Goal: Task Accomplishment & Management: Manage account settings

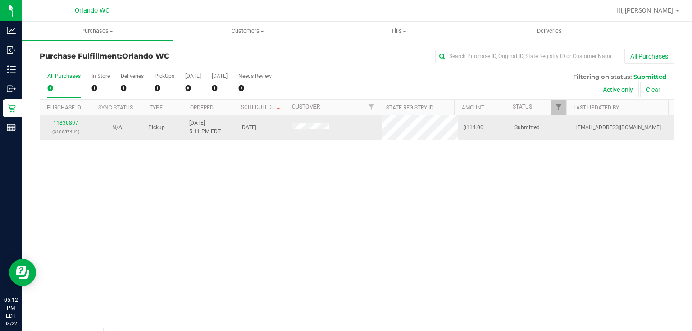
click at [56, 120] on link "11830897" at bounding box center [65, 123] width 25 height 6
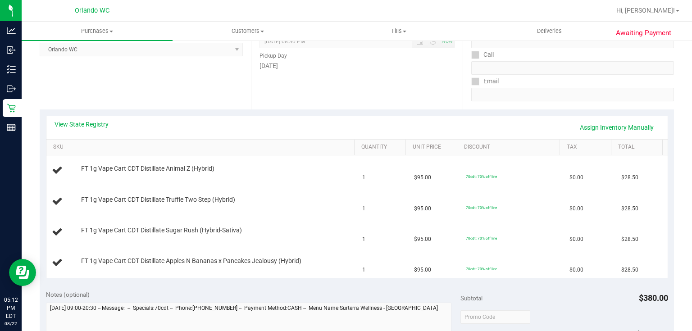
scroll to position [138, 0]
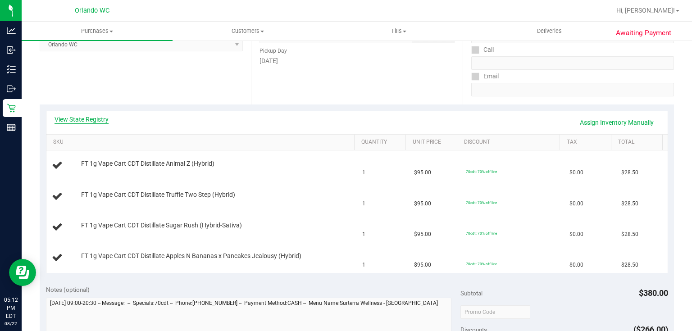
click at [95, 121] on link "View State Registry" at bounding box center [81, 119] width 54 height 9
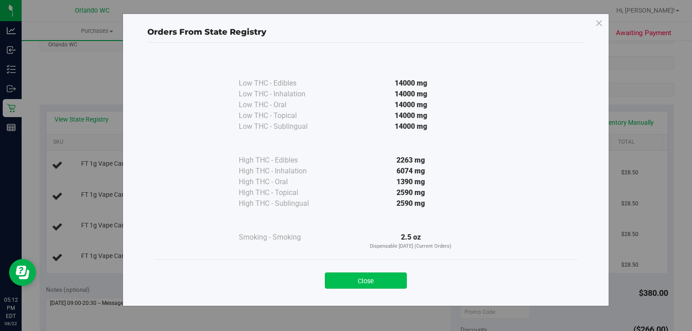
click at [385, 280] on button "Close" at bounding box center [366, 280] width 82 height 16
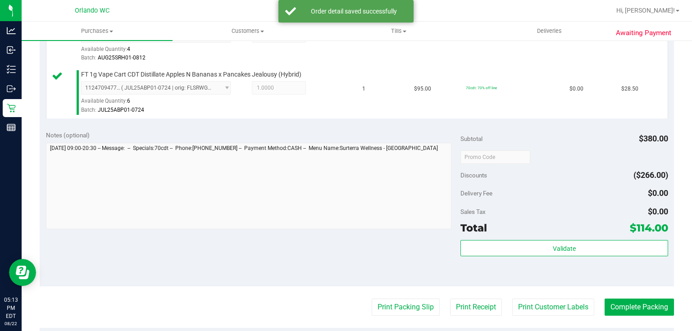
scroll to position [428, 0]
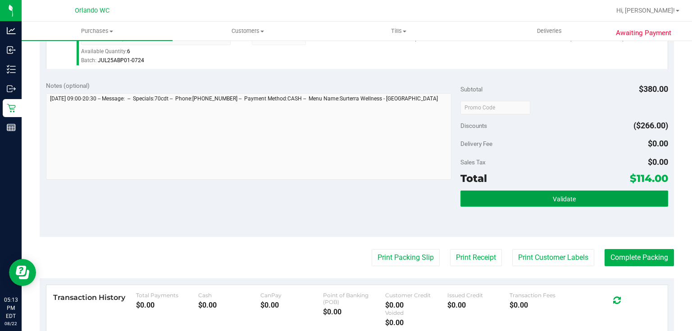
click at [513, 200] on button "Validate" at bounding box center [563, 198] width 207 height 16
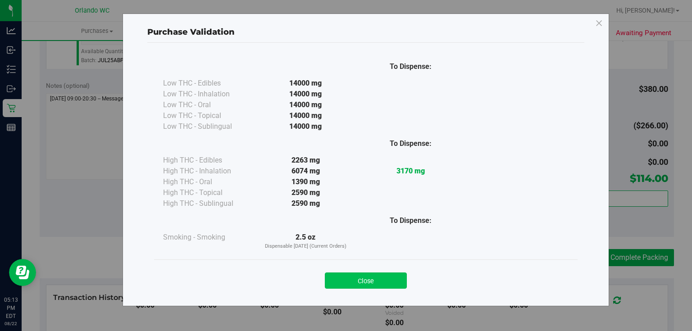
click at [374, 286] on button "Close" at bounding box center [366, 280] width 82 height 16
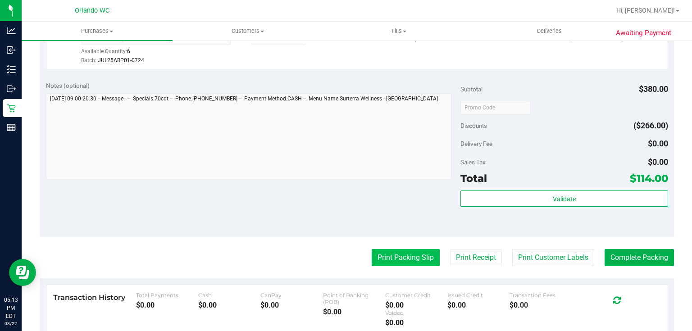
click at [413, 254] on button "Print Packing Slip" at bounding box center [406, 257] width 68 height 17
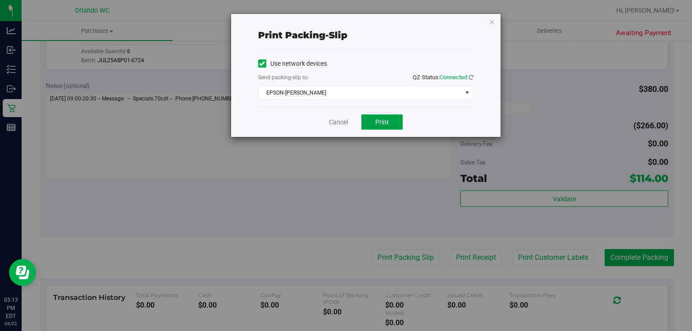
click at [390, 121] on button "Print" at bounding box center [381, 121] width 41 height 15
click at [345, 121] on link "Cancel" at bounding box center [338, 122] width 19 height 9
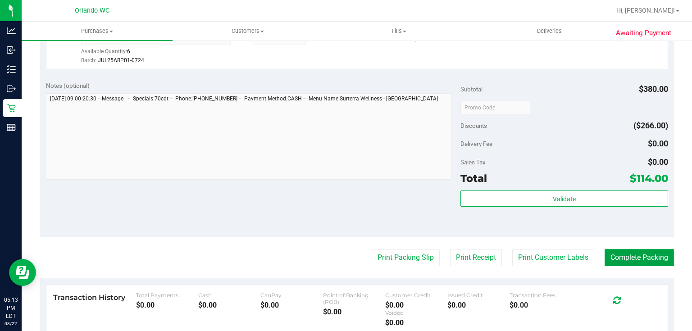
click at [656, 249] on button "Complete Packing" at bounding box center [638, 257] width 69 height 17
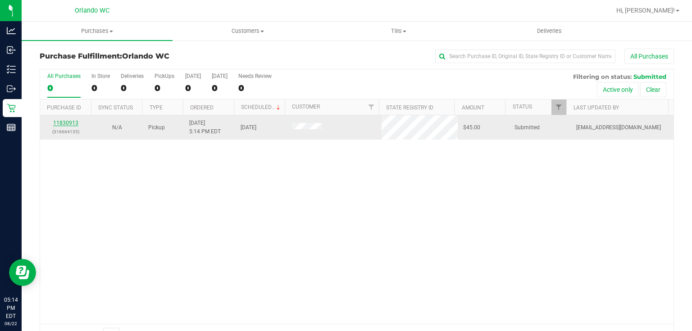
click at [72, 124] on link "11830913" at bounding box center [65, 123] width 25 height 6
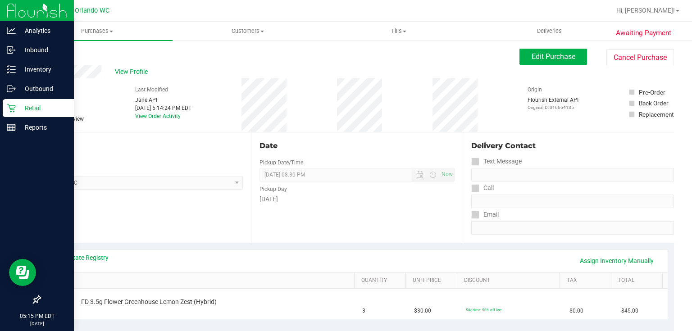
click at [14, 107] on icon at bounding box center [11, 108] width 9 height 9
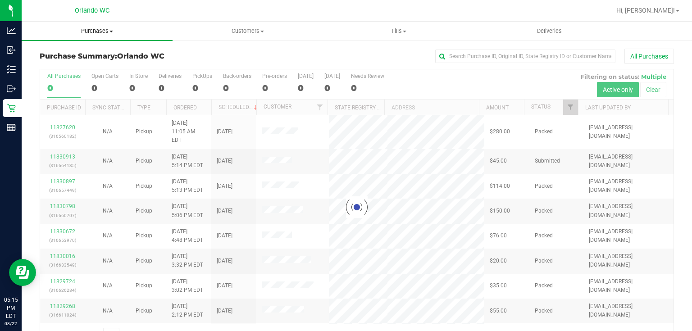
click at [95, 31] on span "Purchases" at bounding box center [97, 31] width 151 height 8
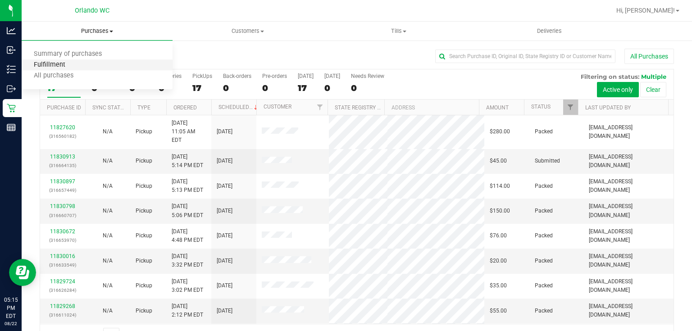
click at [59, 63] on span "Fulfillment" at bounding box center [50, 65] width 56 height 8
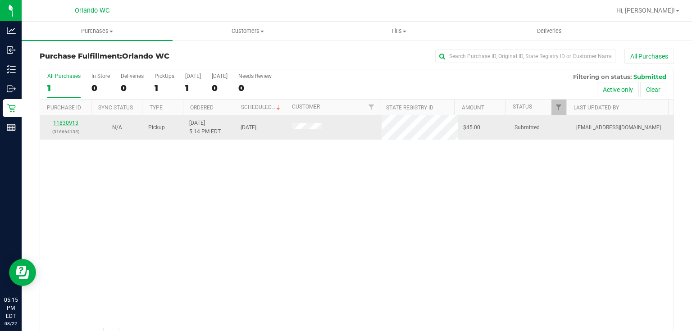
click at [70, 122] on link "11830913" at bounding box center [65, 123] width 25 height 6
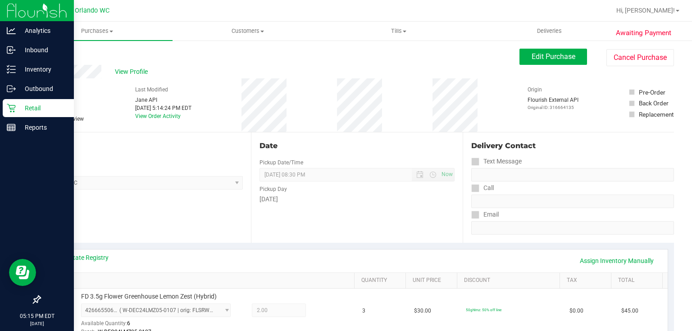
click at [13, 106] on icon at bounding box center [11, 108] width 9 height 9
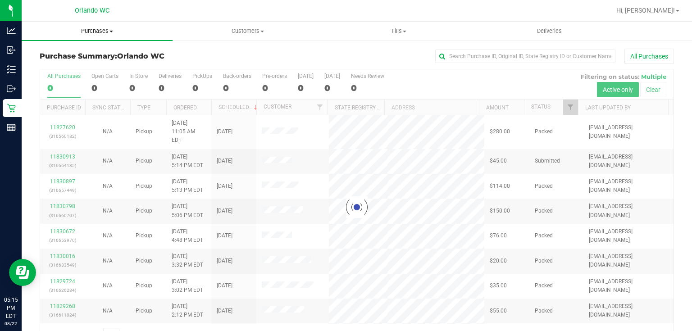
click at [95, 32] on span "Purchases" at bounding box center [97, 31] width 151 height 8
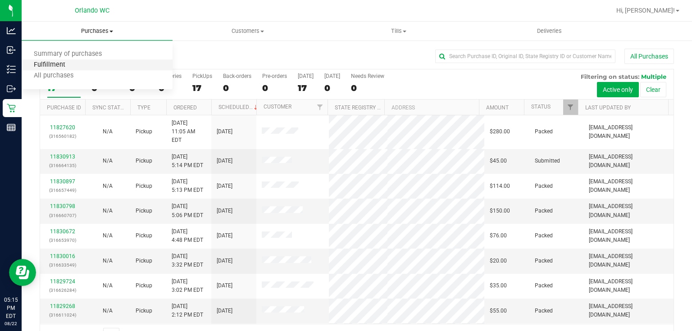
click at [59, 65] on span "Fulfillment" at bounding box center [50, 65] width 56 height 8
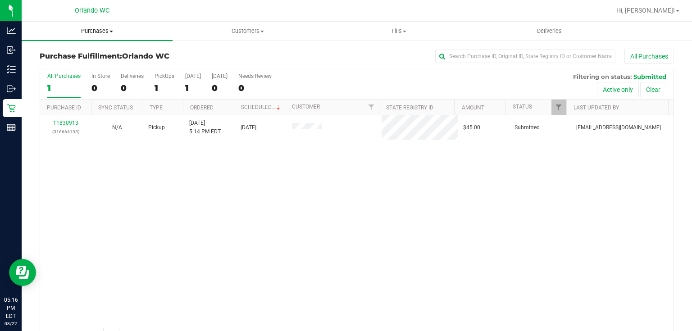
click at [94, 29] on span "Purchases" at bounding box center [97, 31] width 151 height 8
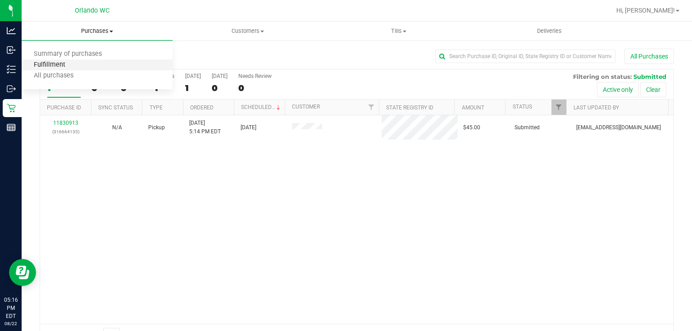
click at [59, 66] on span "Fulfillment" at bounding box center [50, 65] width 56 height 8
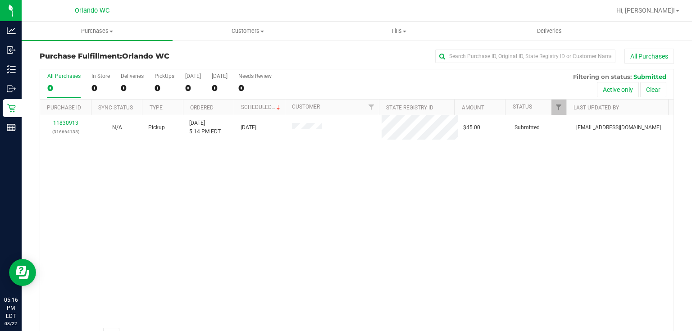
click at [241, 222] on div "11830913 (316664135) N/A Pickup [DATE] 5:14 PM EDT 8/22/2025 $45.00 Submitted […" at bounding box center [356, 219] width 633 height 209
click at [104, 31] on span "Purchases" at bounding box center [97, 31] width 151 height 8
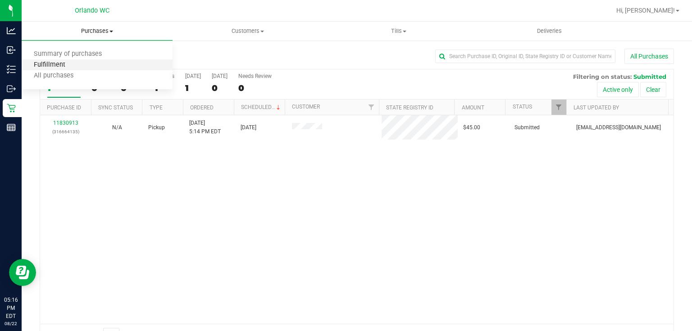
click at [56, 65] on span "Fulfillment" at bounding box center [50, 65] width 56 height 8
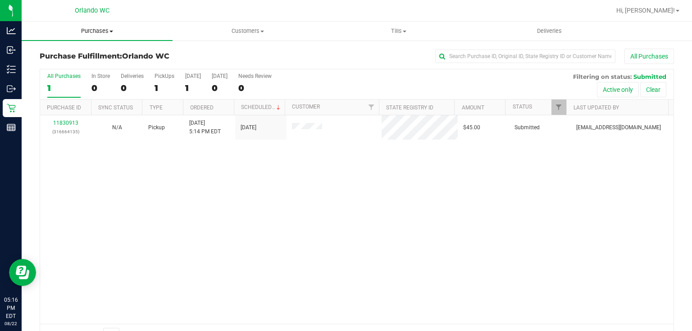
click at [99, 29] on span "Purchases" at bounding box center [97, 31] width 151 height 8
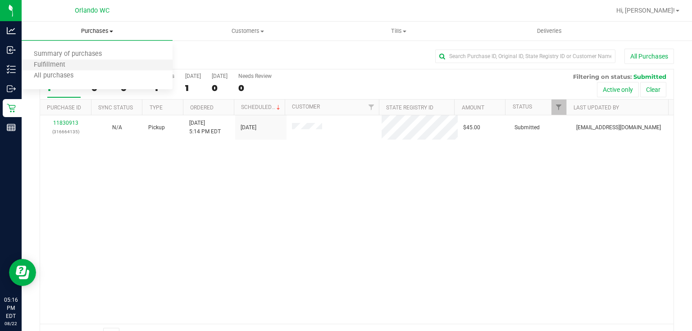
click at [84, 65] on li "Fulfillment" at bounding box center [97, 65] width 151 height 11
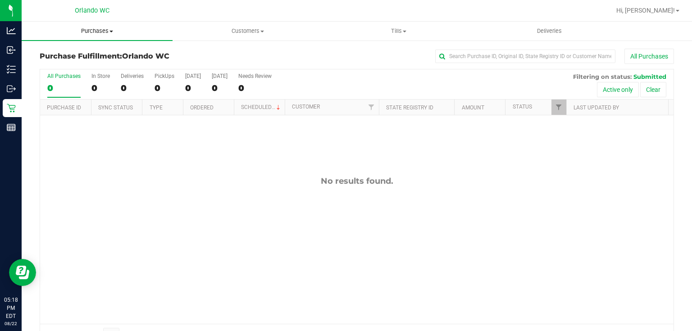
click at [96, 31] on span "Purchases" at bounding box center [97, 31] width 151 height 8
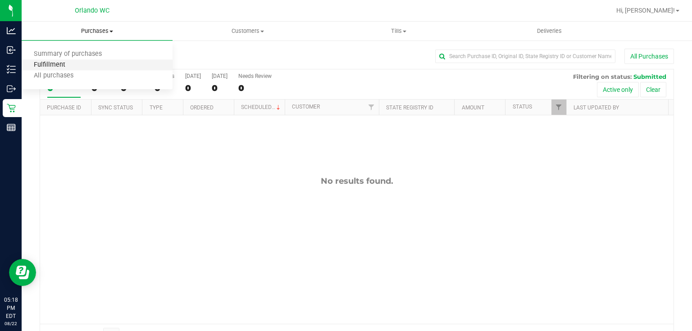
click at [59, 68] on span "Fulfillment" at bounding box center [50, 65] width 56 height 8
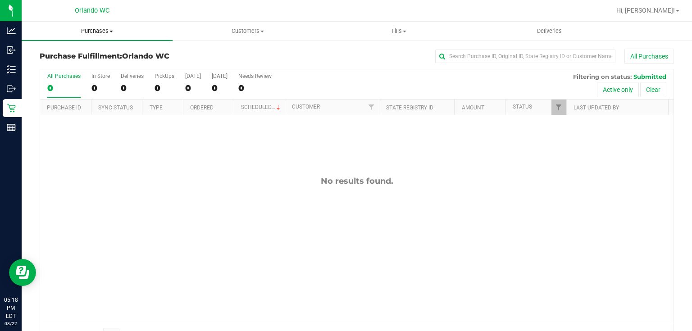
click at [101, 31] on span "Purchases" at bounding box center [97, 31] width 151 height 8
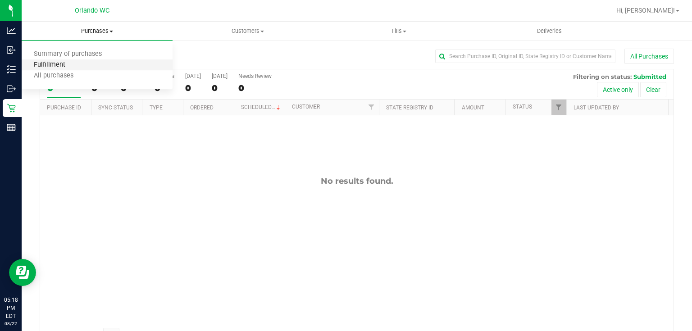
click at [73, 66] on span "Fulfillment" at bounding box center [50, 65] width 56 height 8
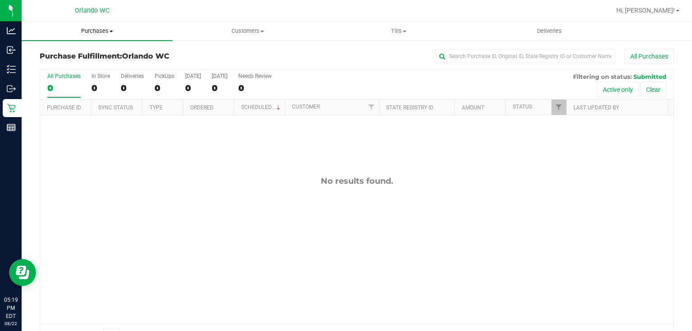
click at [101, 29] on span "Purchases" at bounding box center [97, 31] width 151 height 8
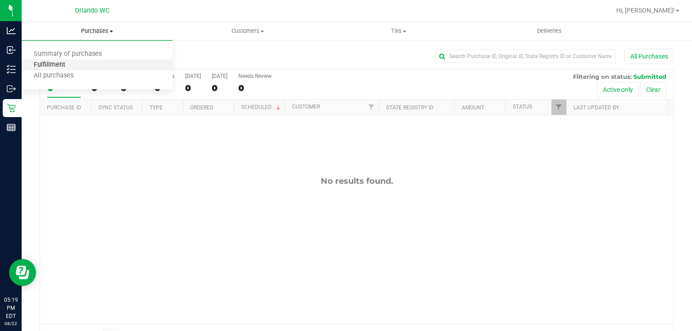
click at [73, 66] on span "Fulfillment" at bounding box center [50, 65] width 56 height 8
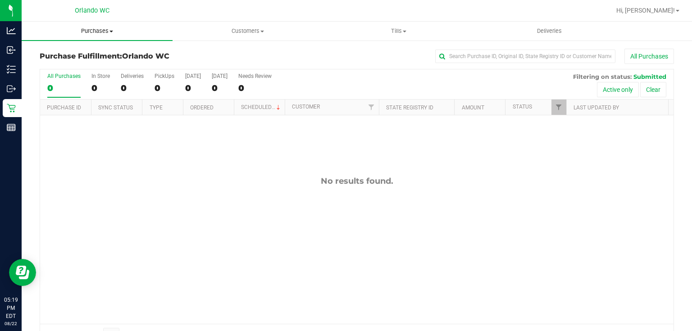
click at [99, 31] on span "Purchases" at bounding box center [97, 31] width 151 height 8
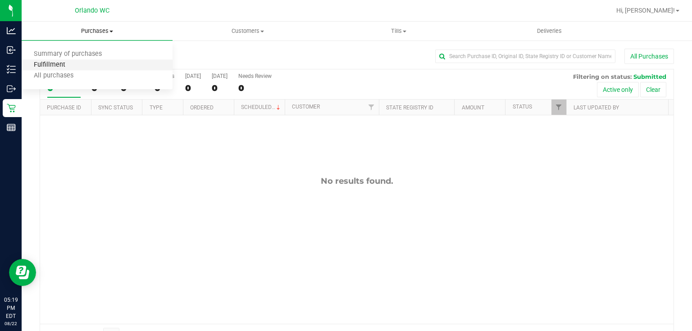
click at [69, 62] on span "Fulfillment" at bounding box center [50, 65] width 56 height 8
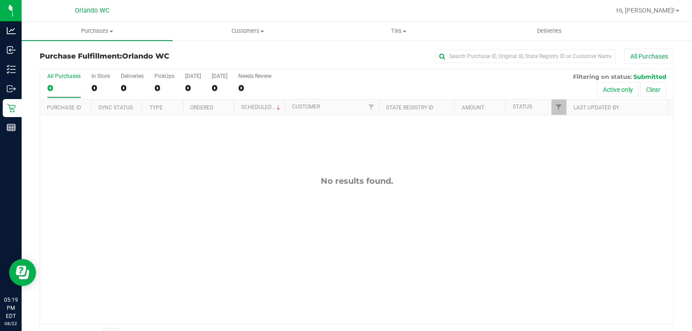
click at [199, 180] on div "No results found." at bounding box center [356, 181] width 633 height 10
click at [95, 30] on span "Purchases" at bounding box center [97, 31] width 151 height 8
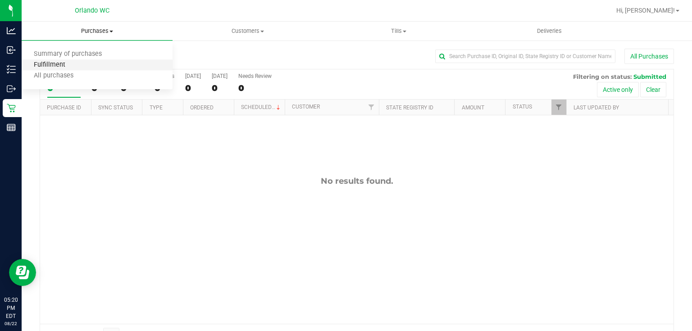
click at [66, 67] on span "Fulfillment" at bounding box center [50, 65] width 56 height 8
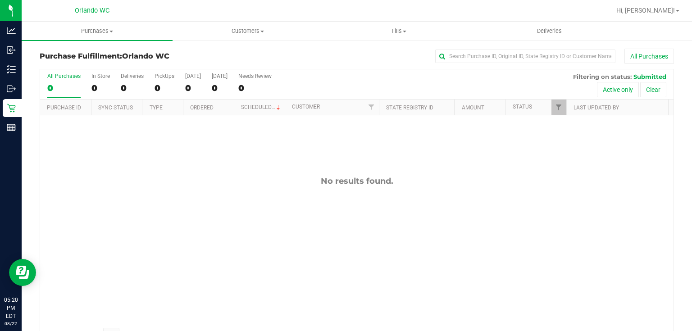
click at [236, 181] on div "No results found." at bounding box center [356, 181] width 633 height 10
click at [97, 31] on span "Purchases" at bounding box center [97, 31] width 151 height 8
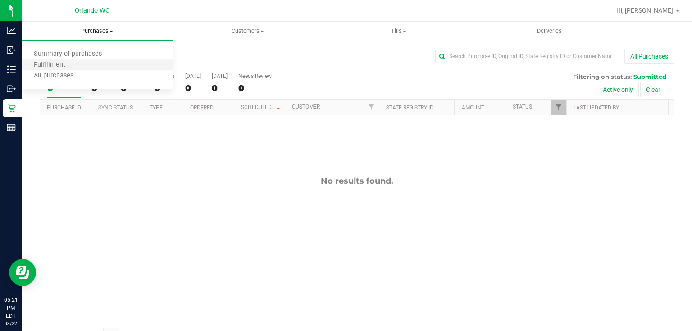
click at [86, 68] on li "Fulfillment" at bounding box center [97, 65] width 151 height 11
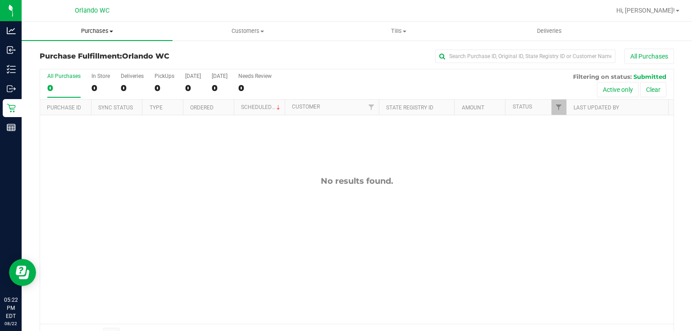
click at [93, 32] on span "Purchases" at bounding box center [97, 31] width 151 height 8
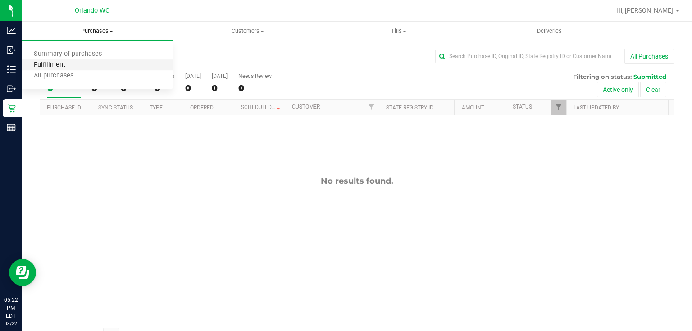
click at [70, 62] on span "Fulfillment" at bounding box center [50, 65] width 56 height 8
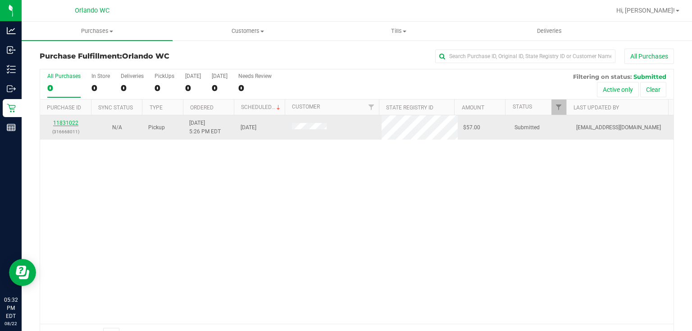
click at [67, 124] on link "11831022" at bounding box center [65, 123] width 25 height 6
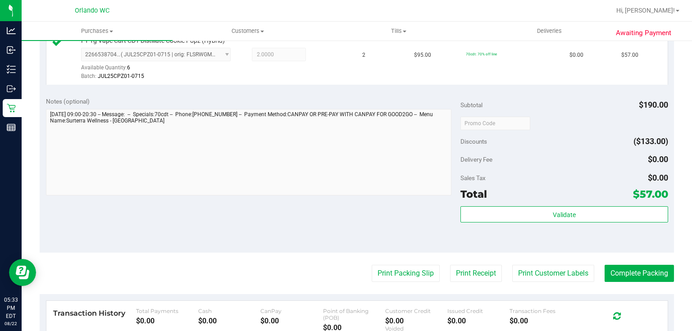
scroll to position [266, 0]
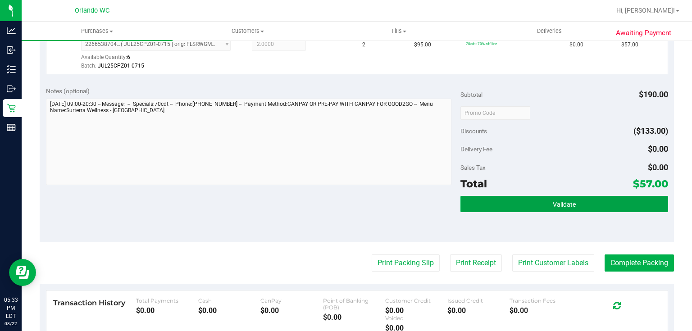
click at [558, 205] on span "Validate" at bounding box center [564, 204] width 23 height 7
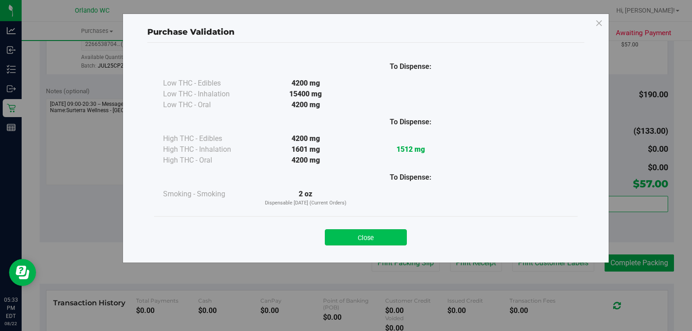
click at [379, 236] on button "Close" at bounding box center [366, 237] width 82 height 16
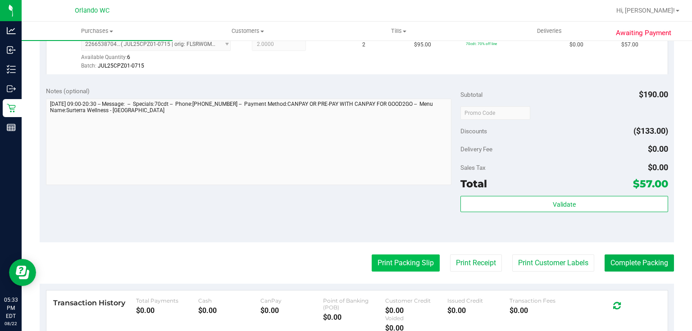
click at [394, 263] on button "Print Packing Slip" at bounding box center [406, 262] width 68 height 17
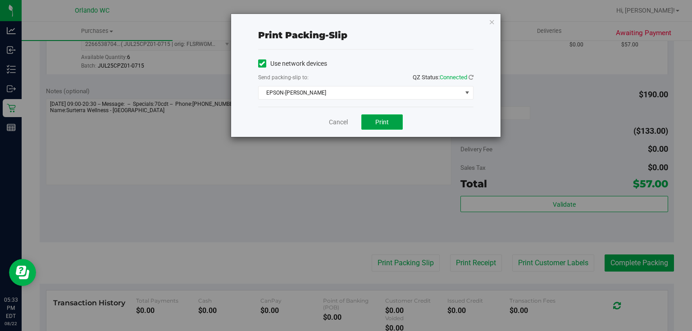
click at [380, 126] on button "Print" at bounding box center [381, 121] width 41 height 15
click at [337, 124] on link "Cancel" at bounding box center [338, 122] width 19 height 9
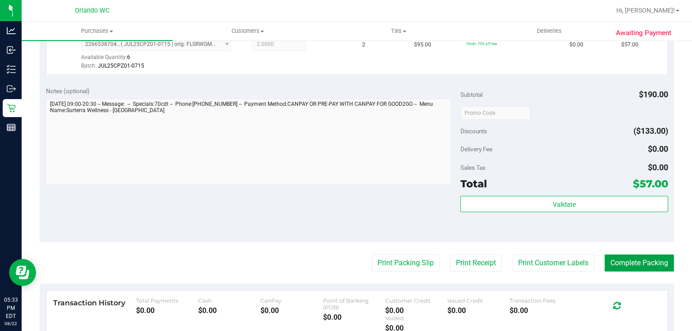
click at [649, 268] on button "Complete Packing" at bounding box center [638, 262] width 69 height 17
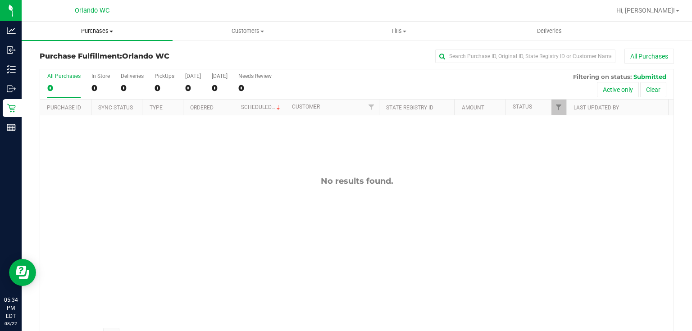
click at [100, 31] on span "Purchases" at bounding box center [97, 31] width 151 height 8
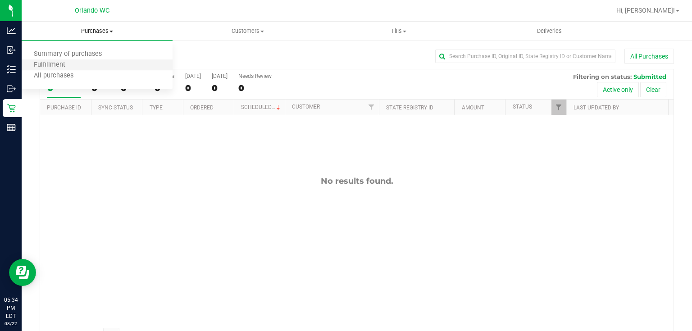
click at [77, 65] on li "Fulfillment" at bounding box center [97, 65] width 151 height 11
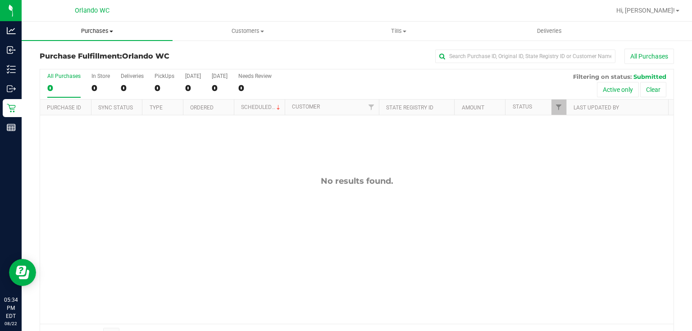
click at [101, 32] on span "Purchases" at bounding box center [97, 31] width 151 height 8
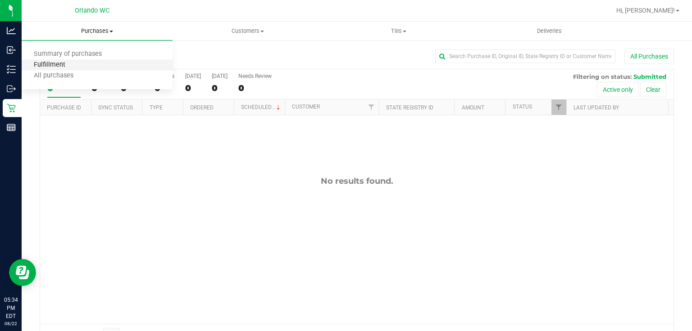
click at [72, 65] on span "Fulfillment" at bounding box center [50, 65] width 56 height 8
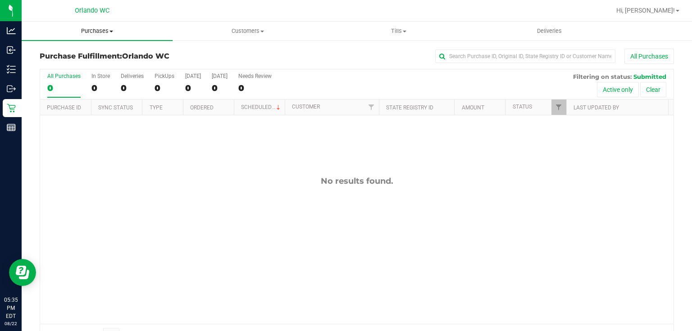
click at [91, 31] on span "Purchases" at bounding box center [97, 31] width 151 height 8
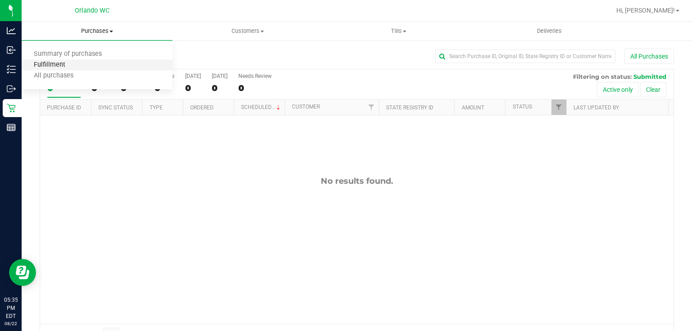
click at [63, 67] on span "Fulfillment" at bounding box center [50, 65] width 56 height 8
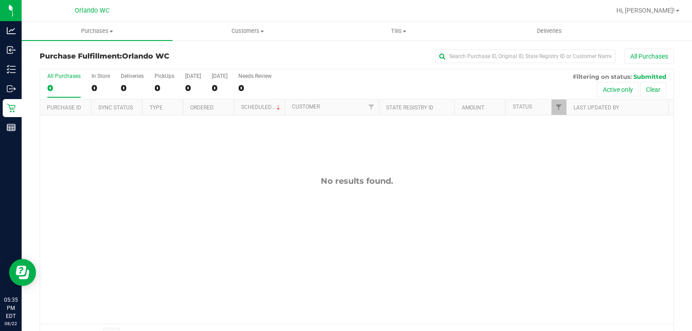
click at [243, 183] on div "No results found." at bounding box center [356, 181] width 633 height 10
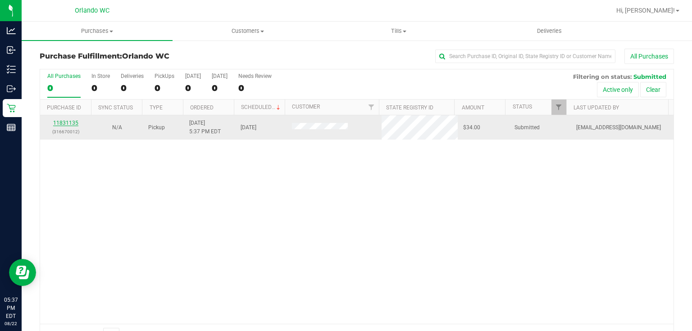
click at [61, 123] on link "11831135" at bounding box center [65, 123] width 25 height 6
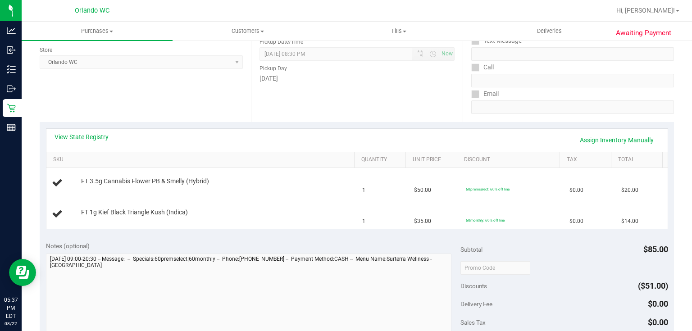
scroll to position [125, 0]
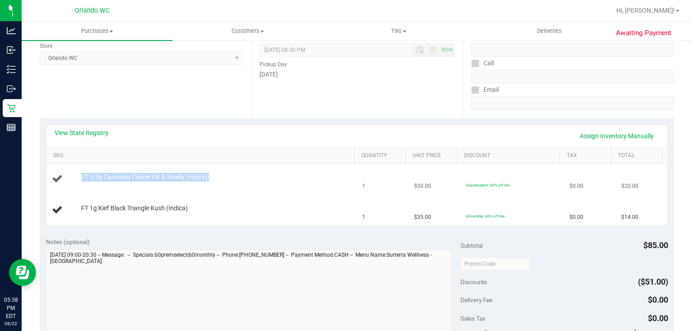
drag, startPoint x: 214, startPoint y: 176, endPoint x: 75, endPoint y: 172, distance: 139.2
click at [75, 173] on div "FT 3.5g Cannabis Flower PB & Smelly (Hybrid)" at bounding box center [202, 179] width 300 height 12
copy div "FT 3.5g Cannabis Flower PB & Smelly (Hybrid)"
click at [290, 196] on td "FT 1g Kief Black Triangle Kush (Indica)" at bounding box center [201, 210] width 311 height 30
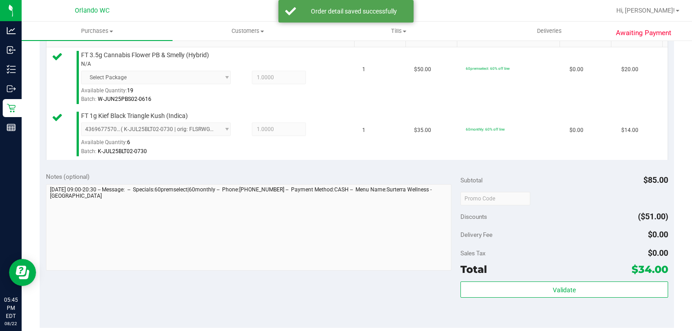
scroll to position [291, 0]
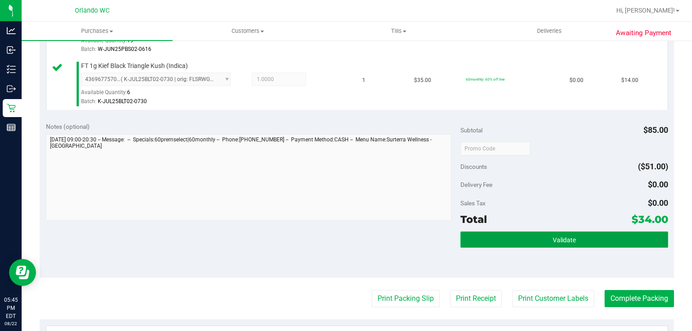
click at [561, 236] on span "Validate" at bounding box center [564, 239] width 23 height 7
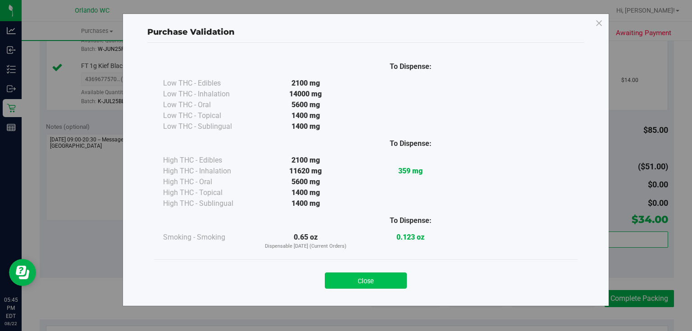
click at [387, 281] on button "Close" at bounding box center [366, 280] width 82 height 16
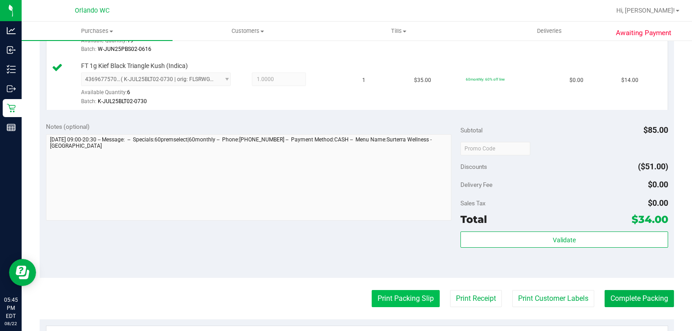
click at [417, 299] on button "Print Packing Slip" at bounding box center [406, 298] width 68 height 17
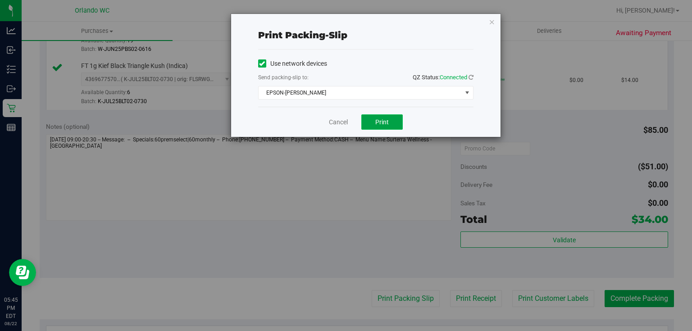
click at [383, 122] on span "Print" at bounding box center [382, 121] width 14 height 7
click at [335, 120] on link "Cancel" at bounding box center [338, 122] width 19 height 9
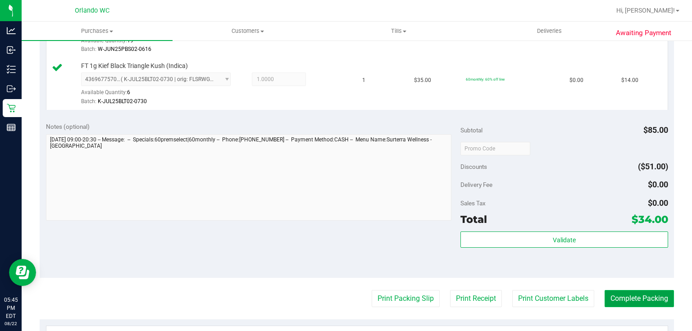
click at [641, 299] on button "Complete Packing" at bounding box center [638, 298] width 69 height 17
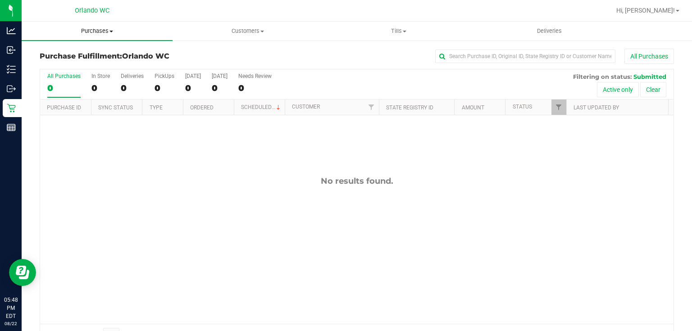
click at [89, 32] on span "Purchases" at bounding box center [97, 31] width 151 height 8
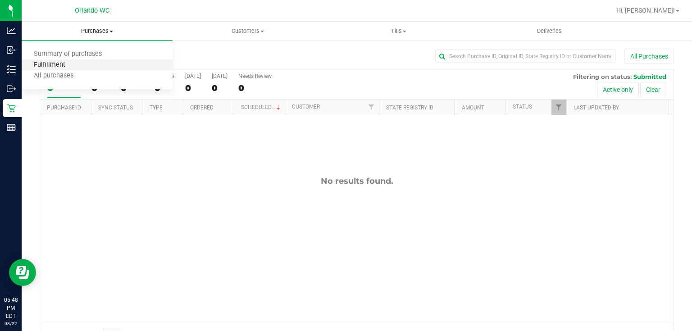
click at [67, 68] on span "Fulfillment" at bounding box center [50, 65] width 56 height 8
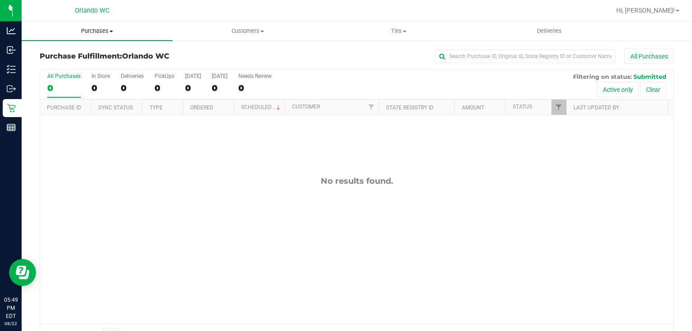
click at [90, 32] on span "Purchases" at bounding box center [97, 31] width 151 height 8
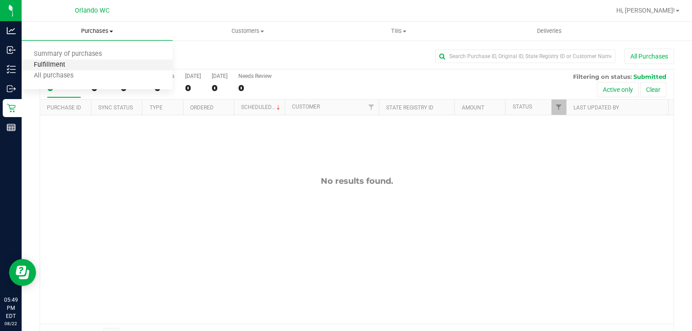
click at [71, 65] on span "Fulfillment" at bounding box center [50, 65] width 56 height 8
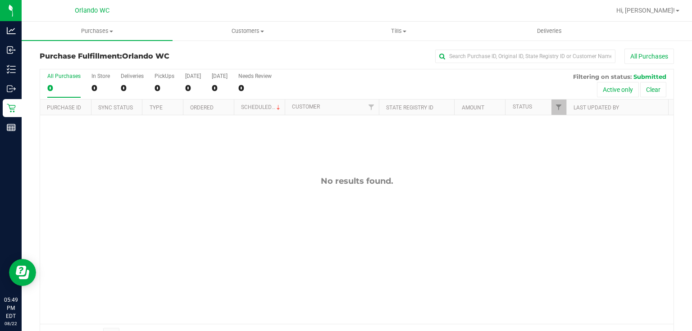
click at [137, 150] on div "No results found." at bounding box center [356, 249] width 633 height 269
click at [102, 33] on span "Purchases" at bounding box center [97, 31] width 151 height 8
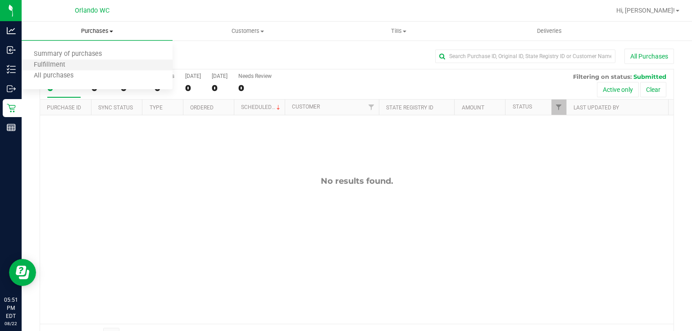
click at [89, 67] on li "Fulfillment" at bounding box center [97, 65] width 151 height 11
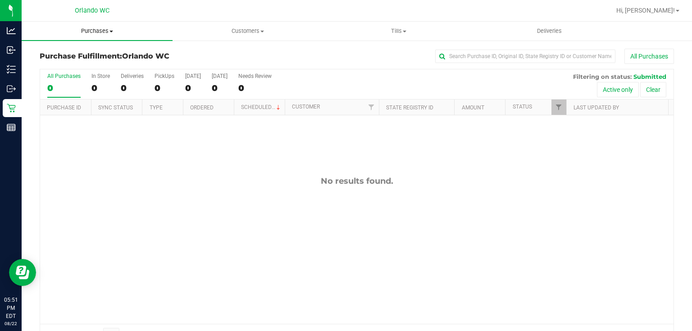
click at [97, 31] on span "Purchases" at bounding box center [97, 31] width 151 height 8
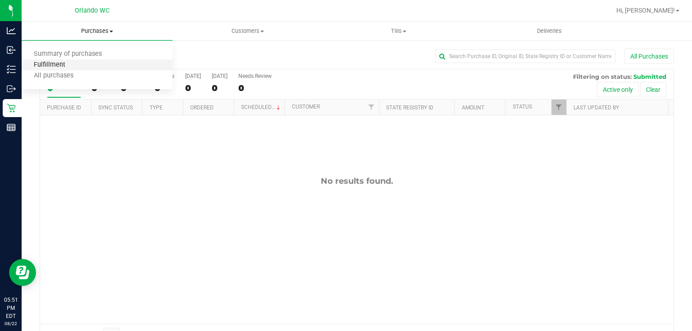
click at [75, 65] on span "Fulfillment" at bounding box center [50, 65] width 56 height 8
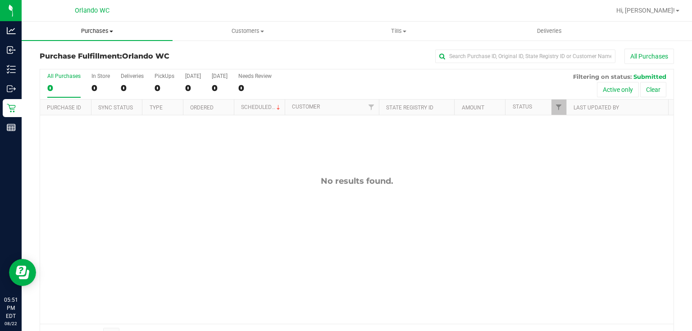
click at [90, 29] on span "Purchases" at bounding box center [97, 31] width 151 height 8
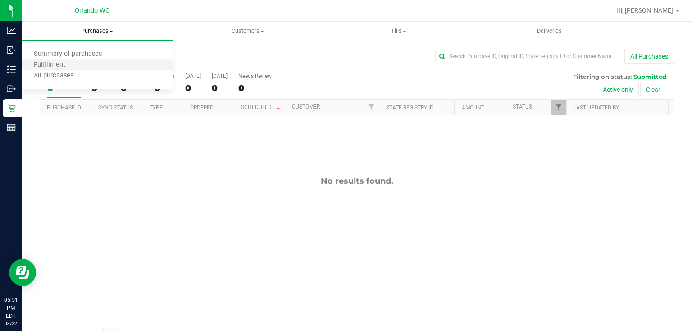
click at [77, 65] on li "Fulfillment" at bounding box center [97, 65] width 151 height 11
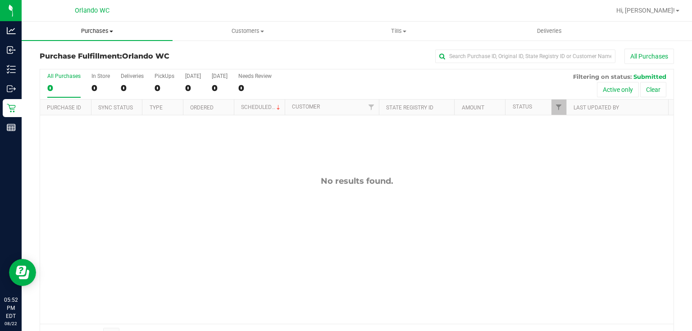
click at [95, 31] on span "Purchases" at bounding box center [97, 31] width 151 height 8
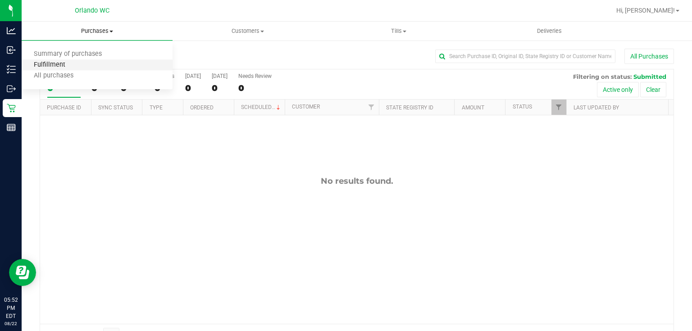
click at [67, 67] on span "Fulfillment" at bounding box center [50, 65] width 56 height 8
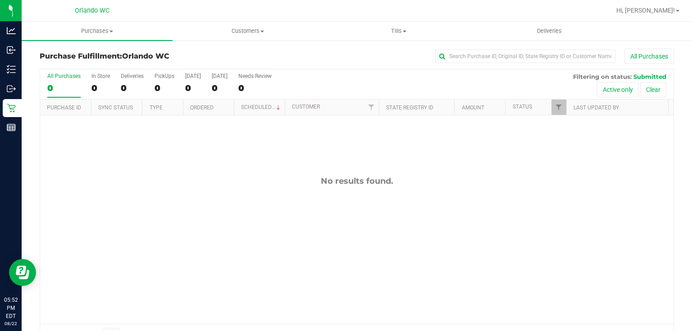
click at [220, 177] on div "No results found." at bounding box center [356, 181] width 633 height 10
click at [103, 30] on span "Purchases" at bounding box center [97, 31] width 151 height 8
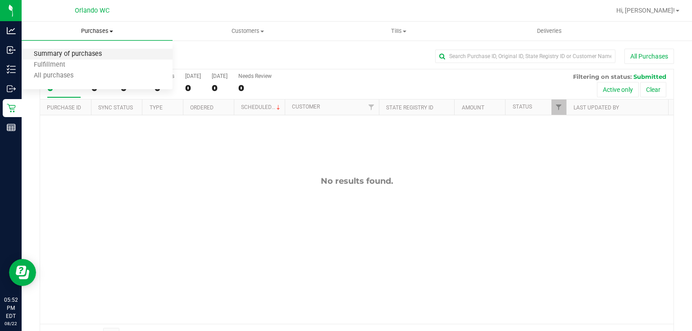
click at [88, 52] on span "Summary of purchases" at bounding box center [68, 54] width 92 height 8
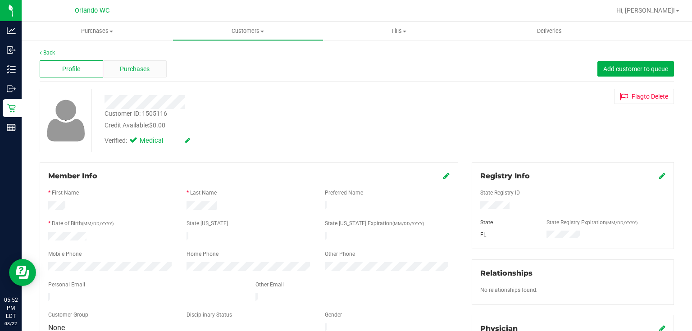
click at [150, 71] on div "Purchases" at bounding box center [134, 68] width 63 height 17
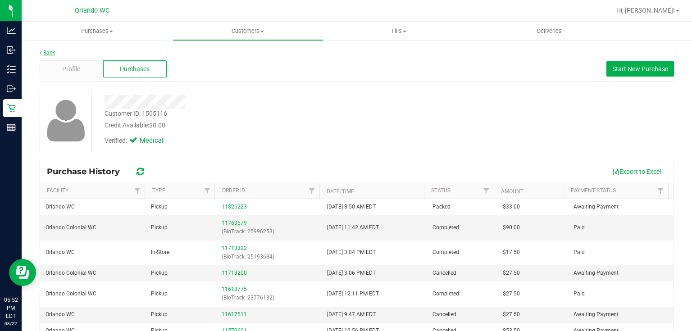
click at [54, 52] on link "Back" at bounding box center [47, 53] width 15 height 6
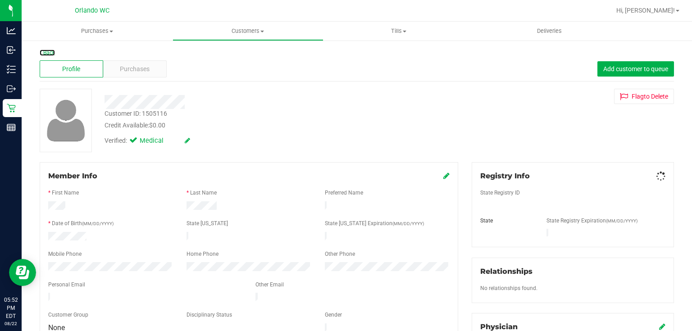
click at [54, 52] on link "Back" at bounding box center [47, 53] width 15 height 6
click at [141, 69] on span "Purchases" at bounding box center [135, 68] width 30 height 9
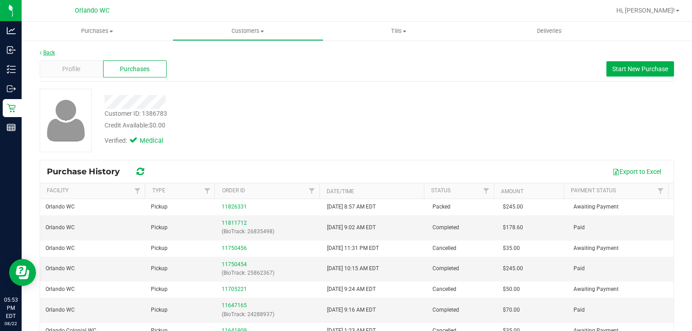
click at [49, 54] on link "Back" at bounding box center [47, 53] width 15 height 6
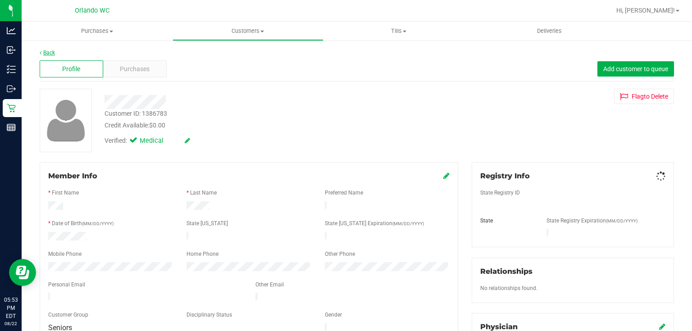
click at [46, 53] on link "Back" at bounding box center [47, 53] width 15 height 6
click at [126, 74] on div "Purchases" at bounding box center [134, 68] width 63 height 17
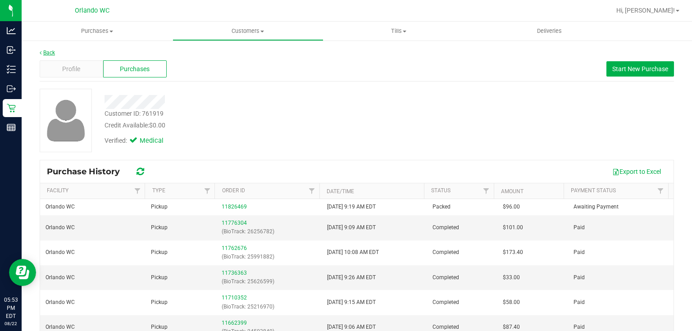
click at [43, 52] on link "Back" at bounding box center [47, 53] width 15 height 6
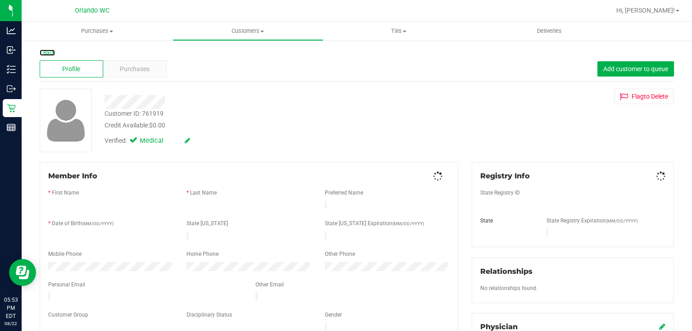
click at [43, 52] on link "Back" at bounding box center [47, 53] width 15 height 6
click at [141, 70] on span "Purchases" at bounding box center [135, 68] width 30 height 9
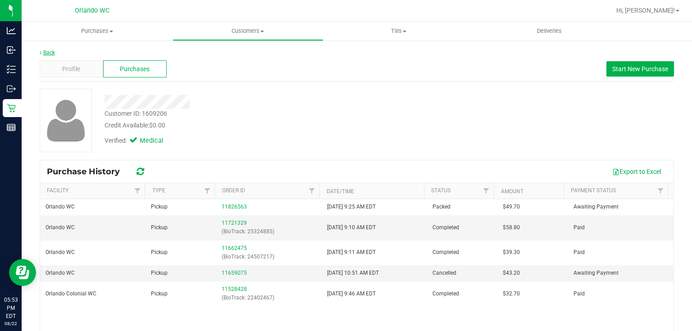
click at [54, 52] on link "Back" at bounding box center [47, 53] width 15 height 6
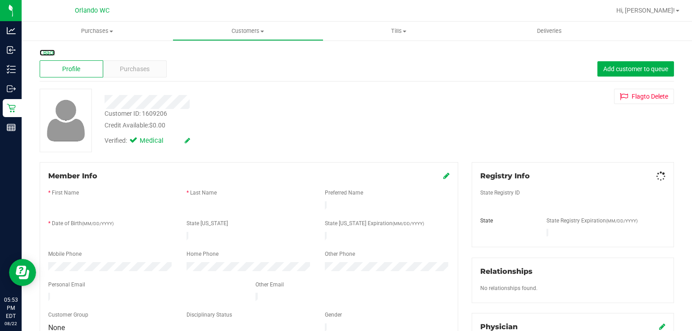
click at [54, 51] on link "Back" at bounding box center [47, 53] width 15 height 6
click at [142, 67] on span "Purchases" at bounding box center [135, 68] width 30 height 9
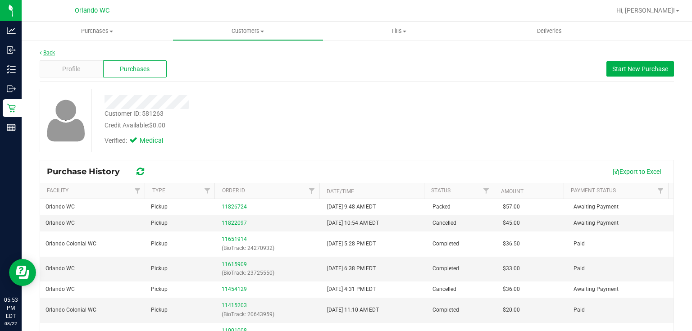
click at [52, 51] on link "Back" at bounding box center [47, 53] width 15 height 6
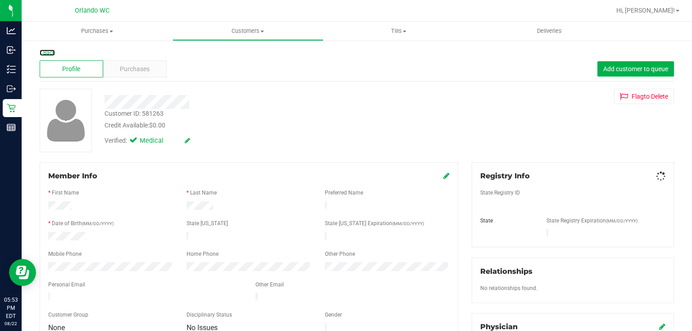
click at [49, 52] on link "Back" at bounding box center [47, 53] width 15 height 6
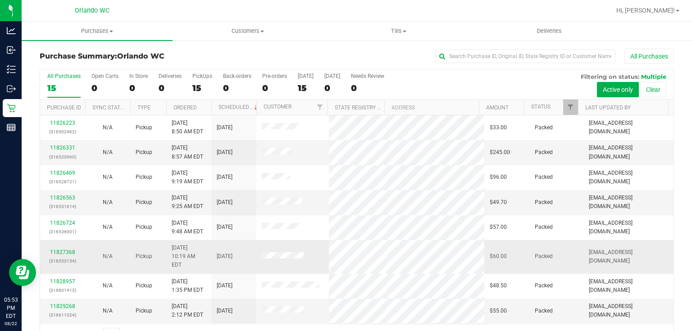
click at [279, 252] on span at bounding box center [283, 256] width 42 height 9
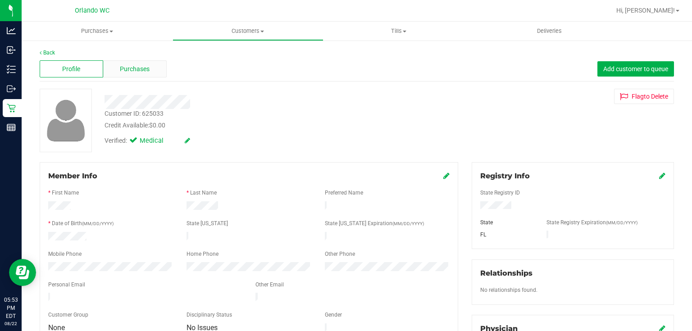
click at [133, 69] on span "Purchases" at bounding box center [135, 68] width 30 height 9
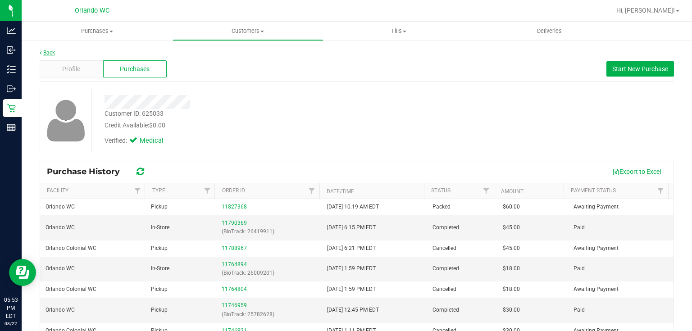
click at [49, 51] on link "Back" at bounding box center [47, 53] width 15 height 6
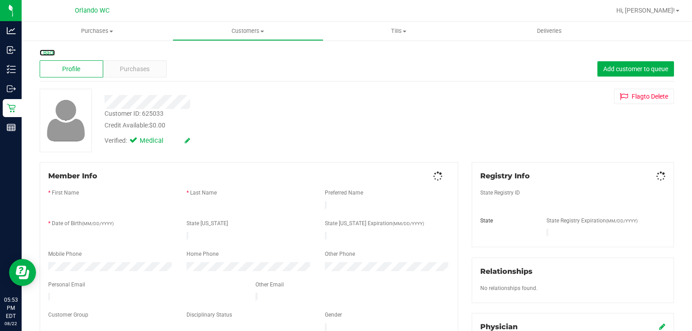
click at [49, 52] on link "Back" at bounding box center [47, 53] width 15 height 6
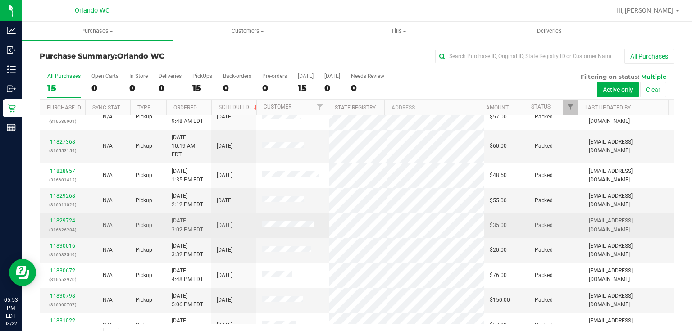
scroll to position [113, 0]
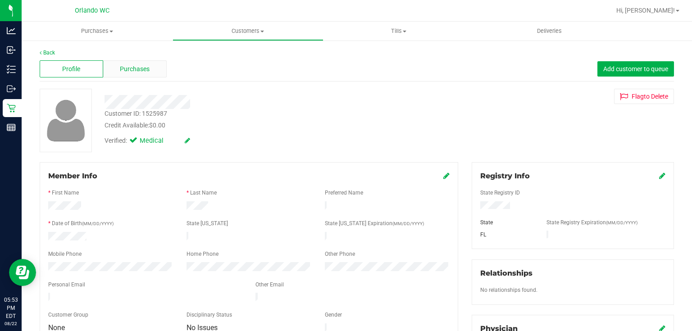
click at [148, 68] on span "Purchases" at bounding box center [135, 68] width 30 height 9
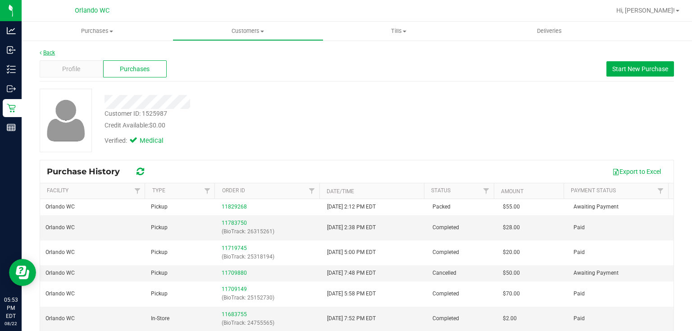
click at [49, 50] on link "Back" at bounding box center [47, 53] width 15 height 6
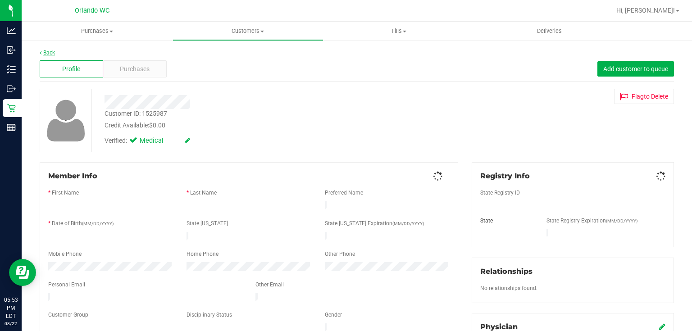
click at [49, 52] on link "Back" at bounding box center [47, 53] width 15 height 6
click at [148, 70] on span "Purchases" at bounding box center [135, 68] width 30 height 9
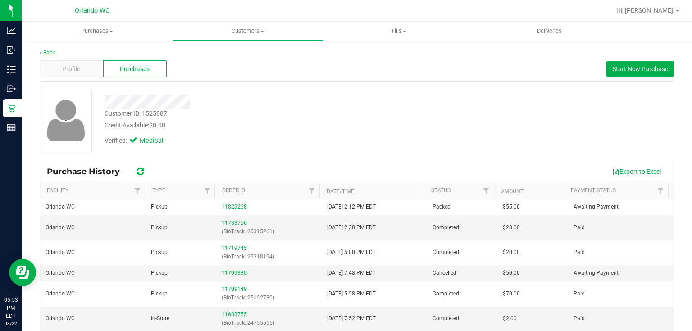
click at [49, 53] on link "Back" at bounding box center [47, 53] width 15 height 6
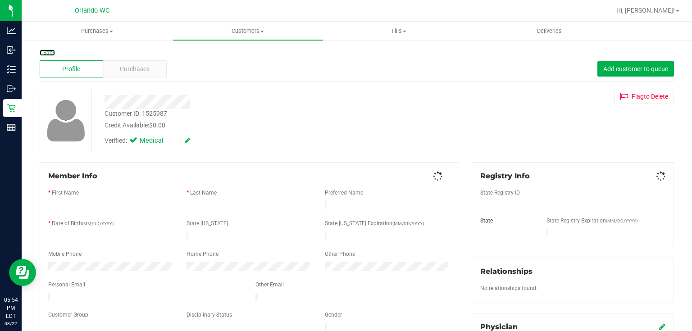
click at [49, 53] on link "Back" at bounding box center [47, 53] width 15 height 6
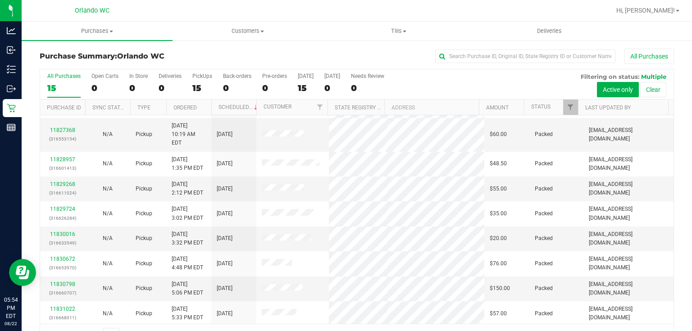
scroll to position [164, 0]
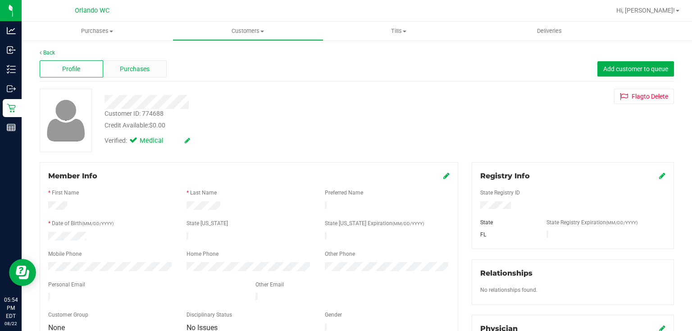
click at [122, 70] on span "Purchases" at bounding box center [135, 68] width 30 height 9
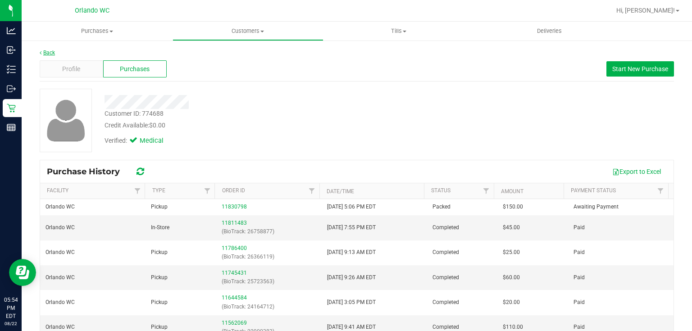
click at [52, 51] on link "Back" at bounding box center [47, 53] width 15 height 6
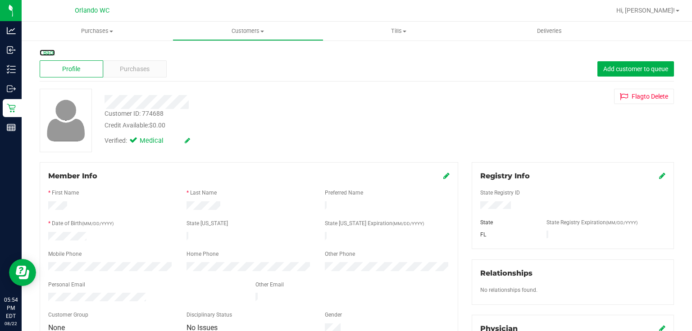
click at [43, 52] on link "Back" at bounding box center [47, 53] width 15 height 6
click at [127, 70] on span "Purchases" at bounding box center [135, 68] width 30 height 9
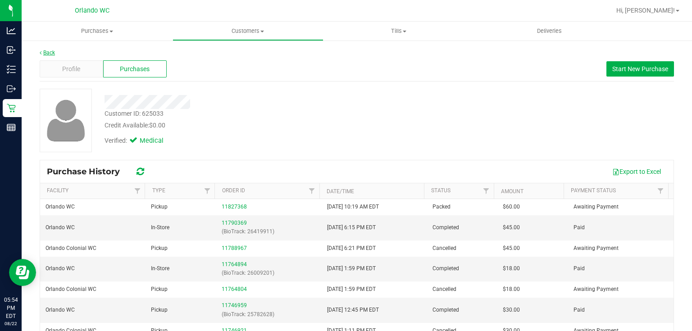
click at [50, 53] on link "Back" at bounding box center [47, 53] width 15 height 6
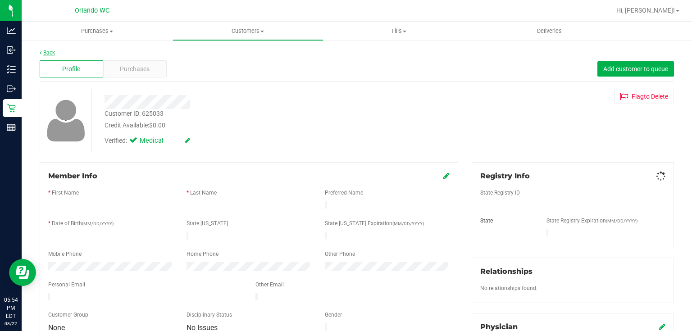
click at [50, 51] on link "Back" at bounding box center [47, 53] width 15 height 6
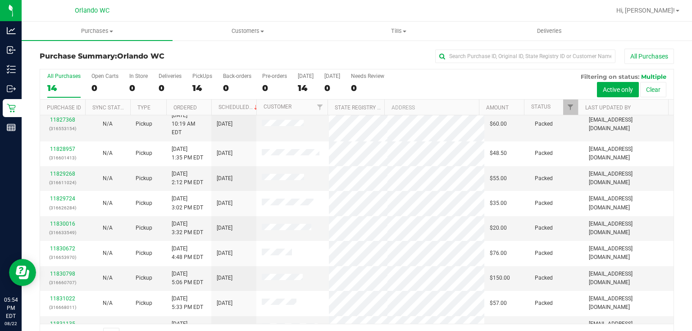
scroll to position [139, 0]
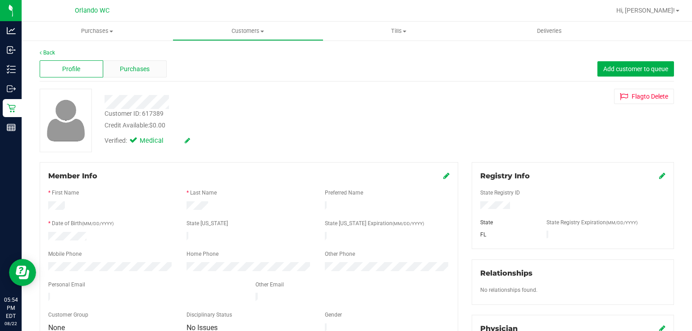
click at [149, 65] on div "Purchases" at bounding box center [134, 68] width 63 height 17
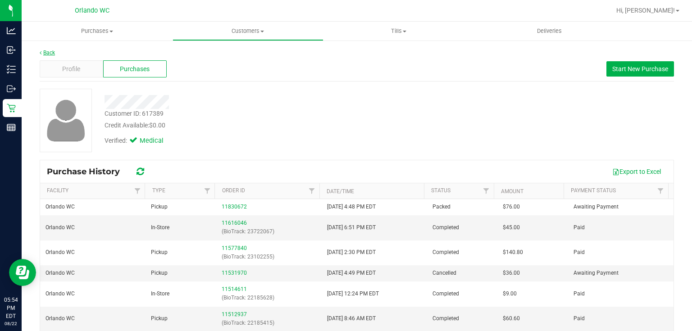
click at [49, 54] on link "Back" at bounding box center [47, 53] width 15 height 6
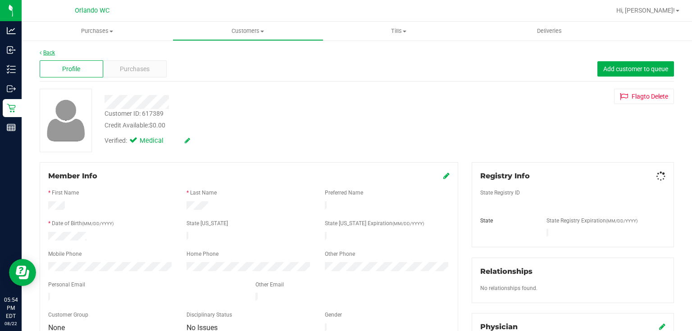
click at [49, 52] on link "Back" at bounding box center [47, 53] width 15 height 6
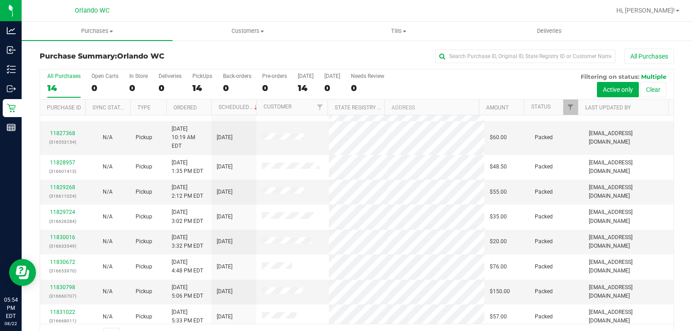
scroll to position [139, 0]
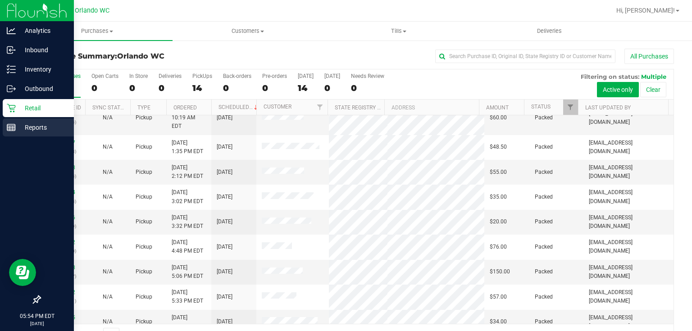
click at [10, 127] on line at bounding box center [11, 127] width 8 height 0
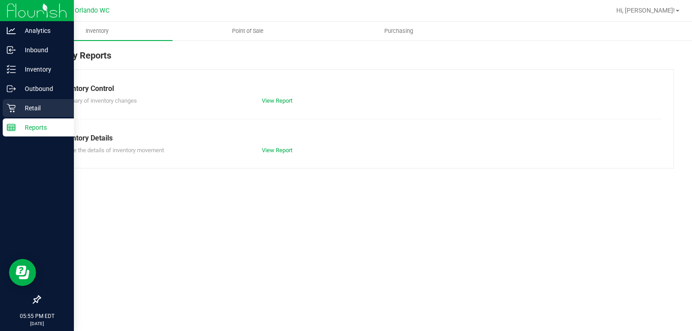
click at [14, 109] on icon at bounding box center [11, 108] width 9 height 9
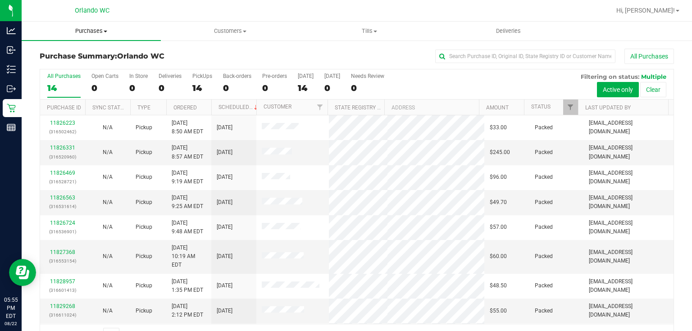
click at [94, 31] on span "Purchases" at bounding box center [91, 31] width 139 height 8
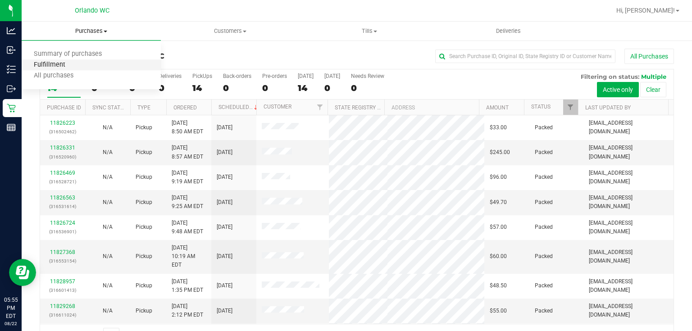
click at [47, 67] on span "Fulfillment" at bounding box center [50, 65] width 56 height 8
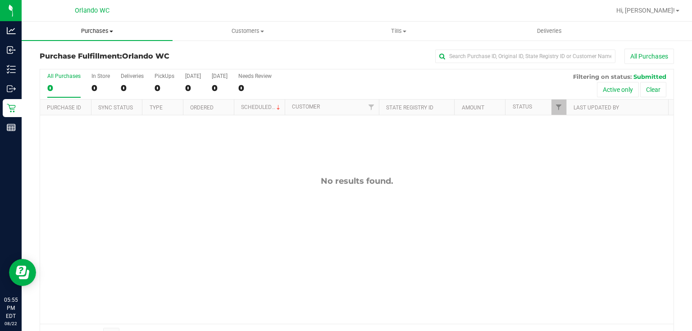
click at [94, 31] on span "Purchases" at bounding box center [97, 31] width 151 height 8
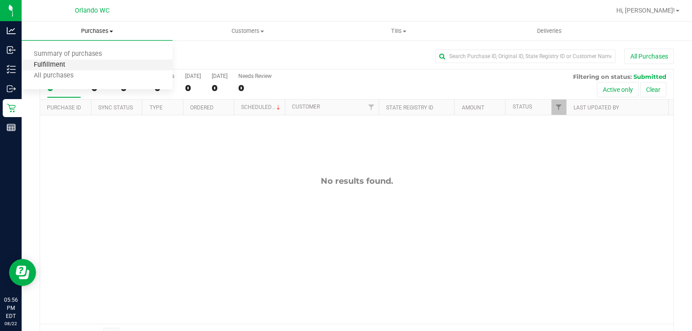
click at [72, 66] on span "Fulfillment" at bounding box center [50, 65] width 56 height 8
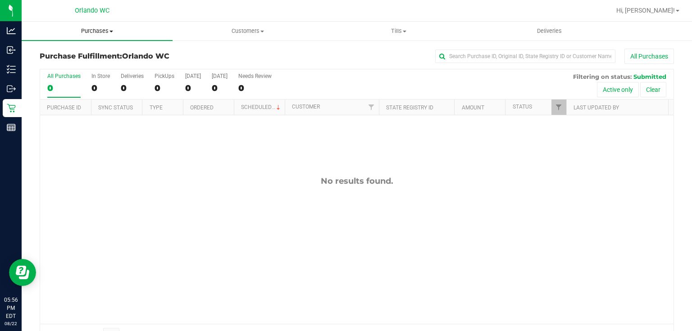
click at [103, 30] on span "Purchases" at bounding box center [97, 31] width 151 height 8
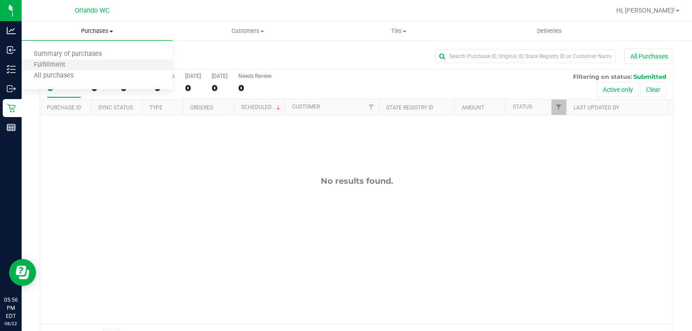
click at [76, 65] on li "Fulfillment" at bounding box center [97, 65] width 151 height 11
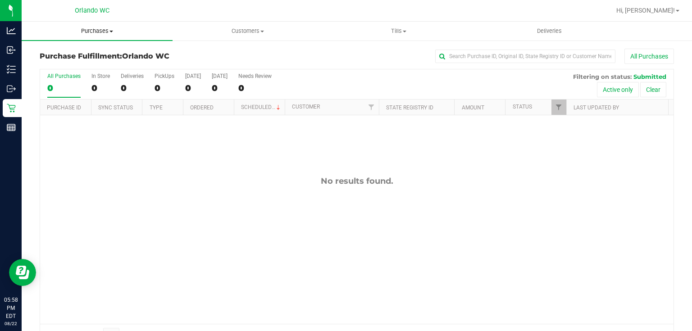
click at [95, 31] on span "Purchases" at bounding box center [97, 31] width 151 height 8
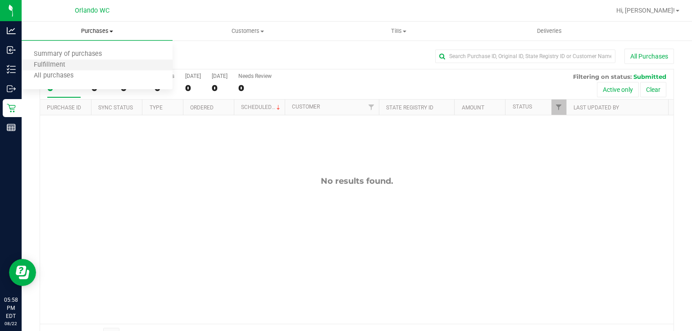
click at [80, 68] on li "Fulfillment" at bounding box center [97, 65] width 151 height 11
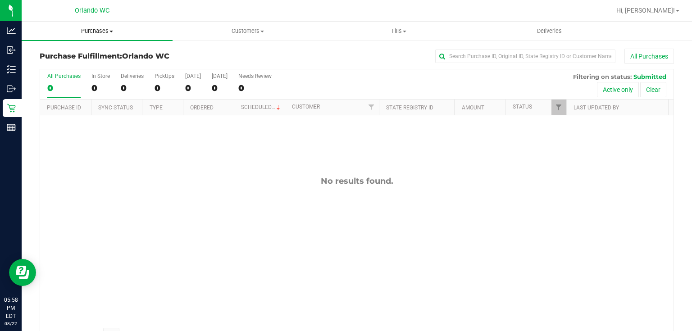
click at [101, 30] on span "Purchases" at bounding box center [97, 31] width 151 height 8
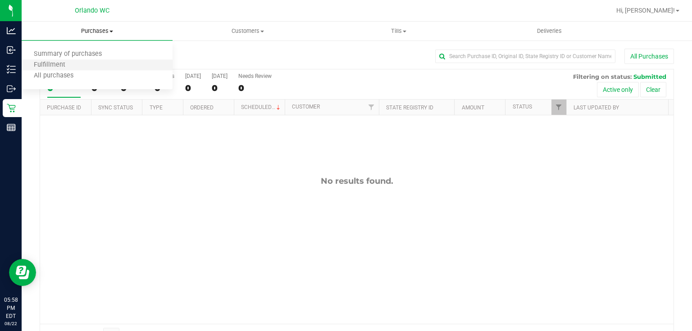
click at [78, 63] on li "Fulfillment" at bounding box center [97, 65] width 151 height 11
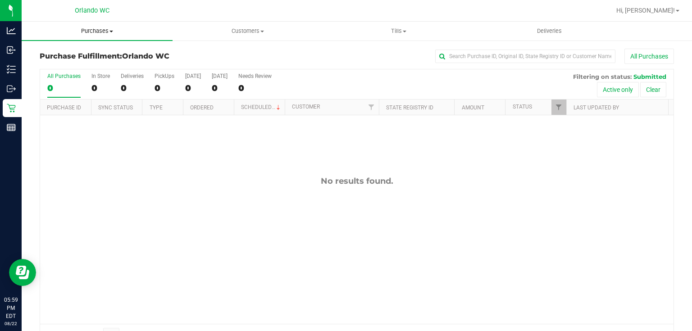
click at [94, 31] on span "Purchases" at bounding box center [97, 31] width 151 height 8
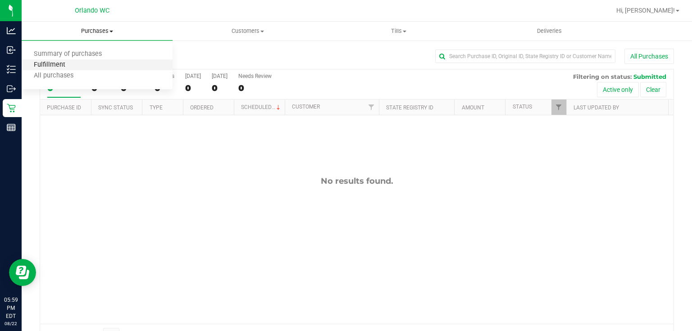
click at [66, 64] on span "Fulfillment" at bounding box center [50, 65] width 56 height 8
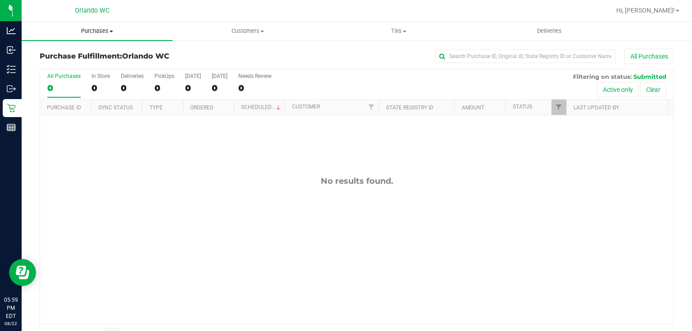
click at [90, 30] on span "Purchases" at bounding box center [97, 31] width 151 height 8
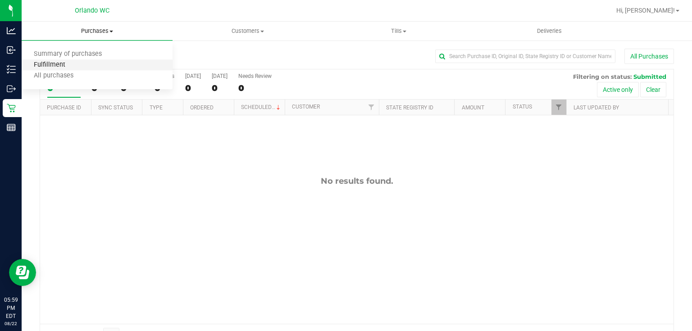
click at [63, 64] on span "Fulfillment" at bounding box center [50, 65] width 56 height 8
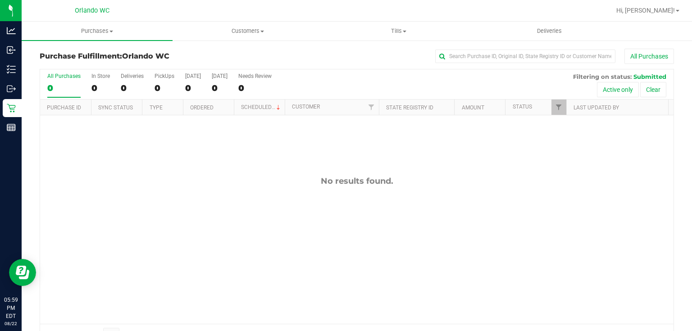
click at [497, 221] on div "No results found." at bounding box center [356, 249] width 633 height 269
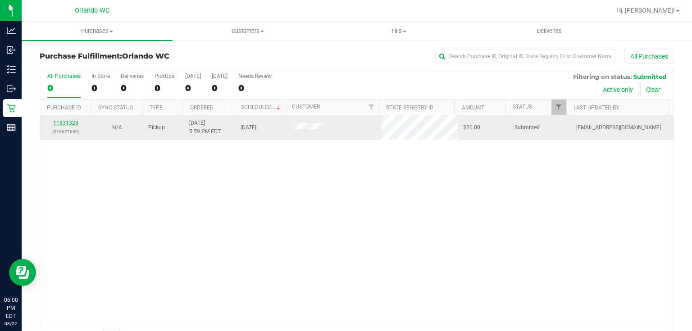
click at [74, 122] on link "11831328" at bounding box center [65, 123] width 25 height 6
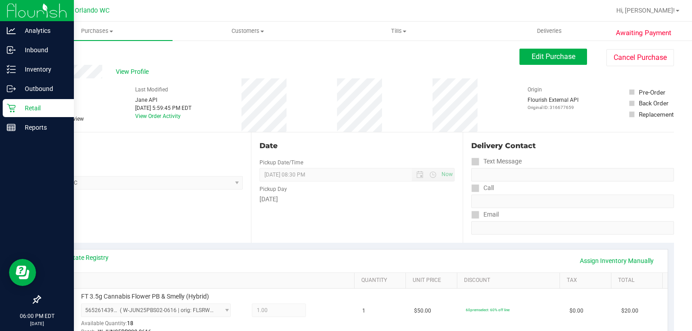
click at [13, 109] on icon at bounding box center [11, 108] width 9 height 9
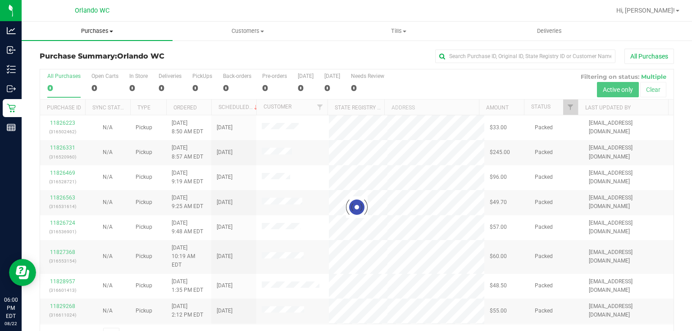
click at [89, 27] on span "Purchases" at bounding box center [97, 31] width 151 height 8
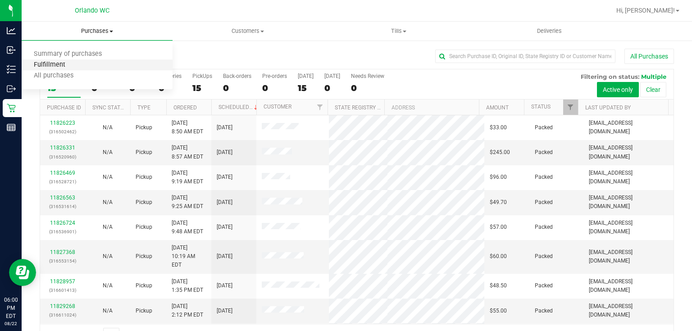
click at [61, 65] on span "Fulfillment" at bounding box center [50, 65] width 56 height 8
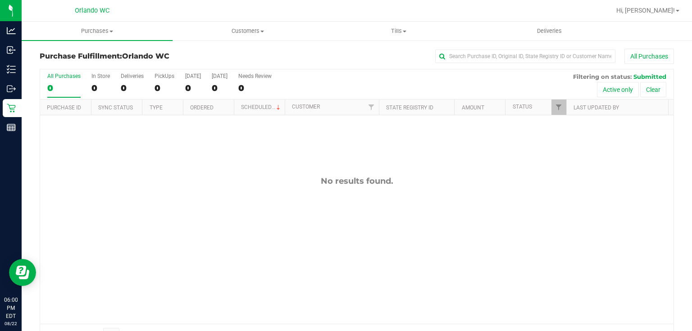
click at [195, 181] on div "No results found." at bounding box center [356, 181] width 633 height 10
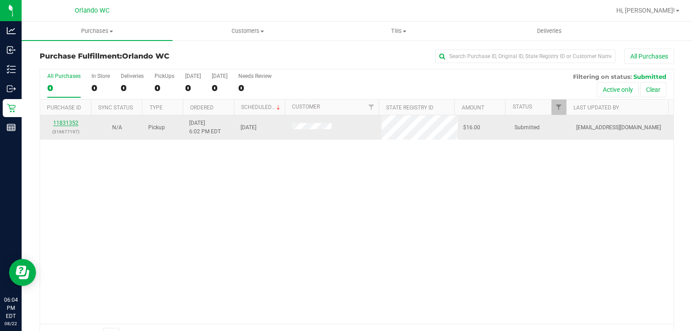
click at [73, 124] on link "11831352" at bounding box center [65, 123] width 25 height 6
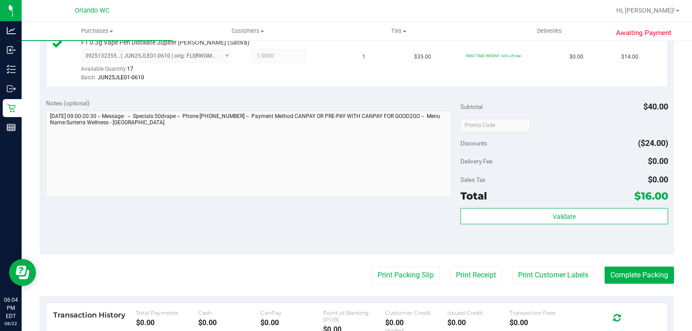
scroll to position [307, 0]
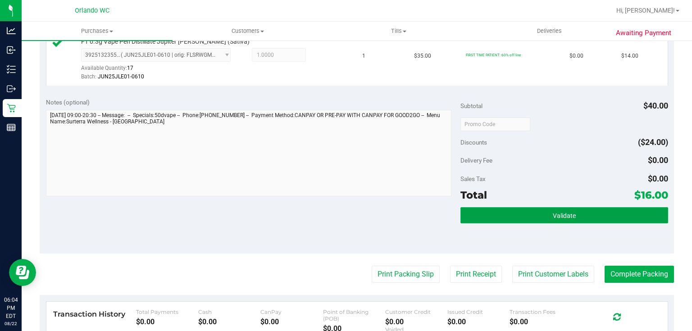
click at [555, 212] on span "Validate" at bounding box center [564, 215] width 23 height 7
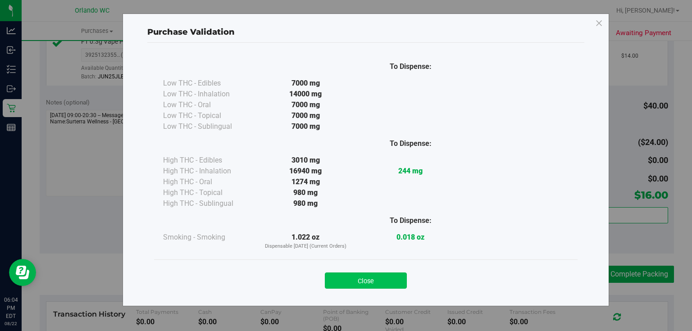
click at [376, 281] on button "Close" at bounding box center [366, 280] width 82 height 16
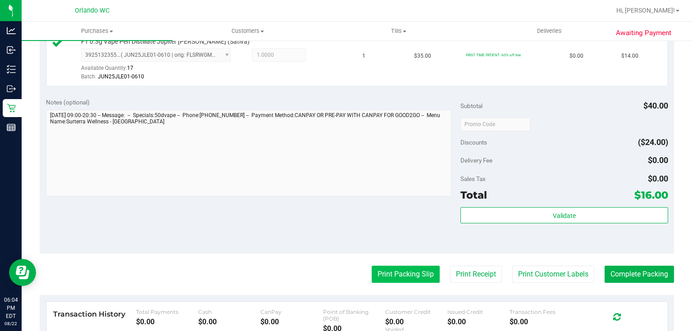
click at [398, 274] on button "Print Packing Slip" at bounding box center [406, 274] width 68 height 17
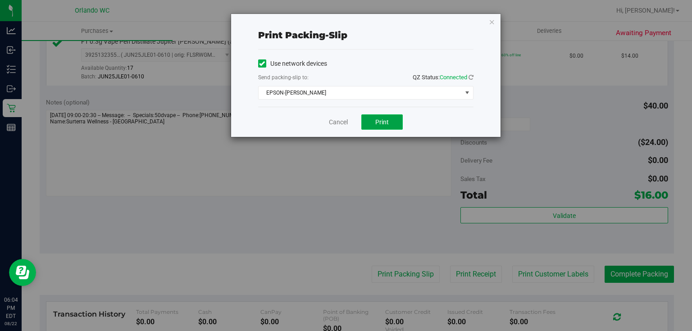
click at [387, 122] on span "Print" at bounding box center [382, 121] width 14 height 7
click at [336, 132] on div "Cancel Print" at bounding box center [365, 122] width 215 height 30
click at [332, 118] on link "Cancel" at bounding box center [338, 122] width 19 height 9
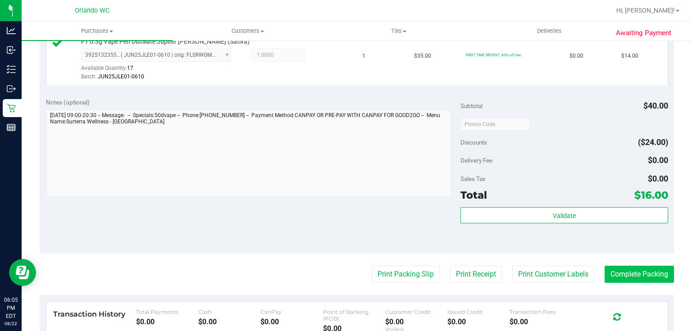
click at [651, 273] on button "Complete Packing" at bounding box center [638, 274] width 69 height 17
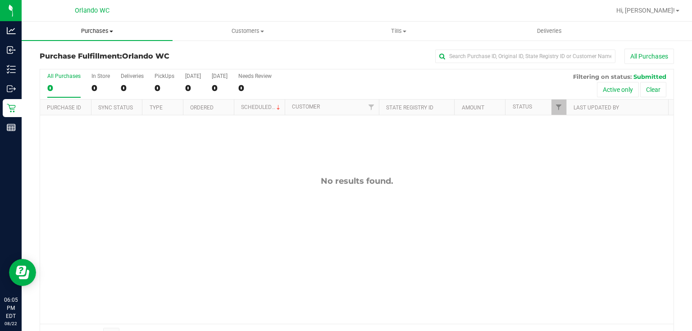
click at [106, 29] on span "Purchases" at bounding box center [97, 31] width 151 height 8
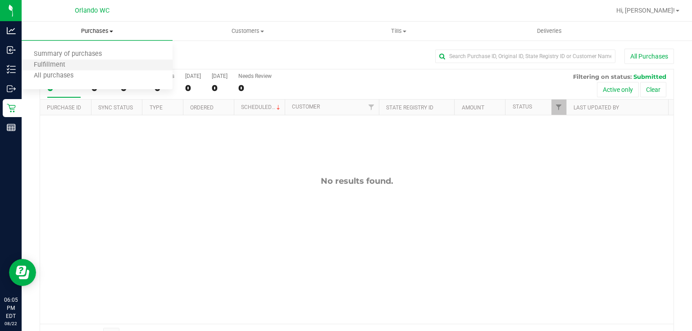
click at [80, 65] on li "Fulfillment" at bounding box center [97, 65] width 151 height 11
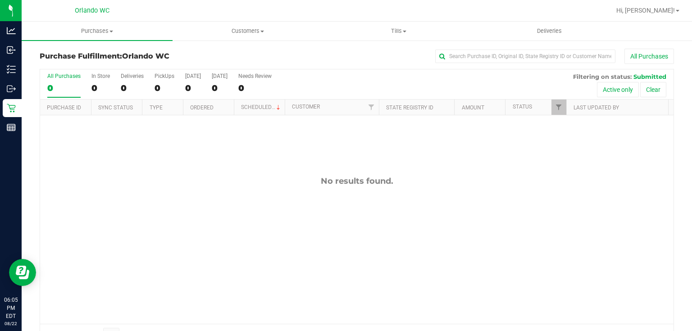
drag, startPoint x: 395, startPoint y: 237, endPoint x: 400, endPoint y: 218, distance: 19.6
click at [399, 225] on div "No results found." at bounding box center [356, 249] width 633 height 269
click at [105, 29] on span "Purchases" at bounding box center [97, 31] width 151 height 8
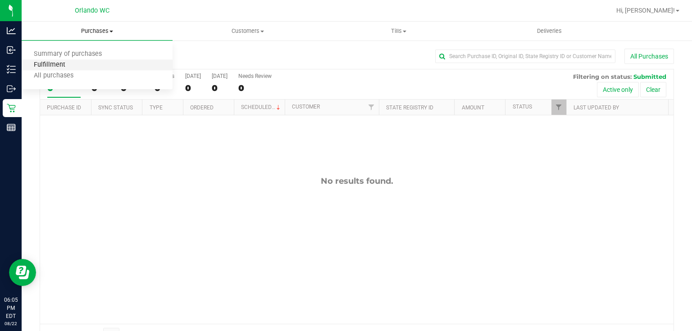
click at [70, 67] on span "Fulfillment" at bounding box center [50, 65] width 56 height 8
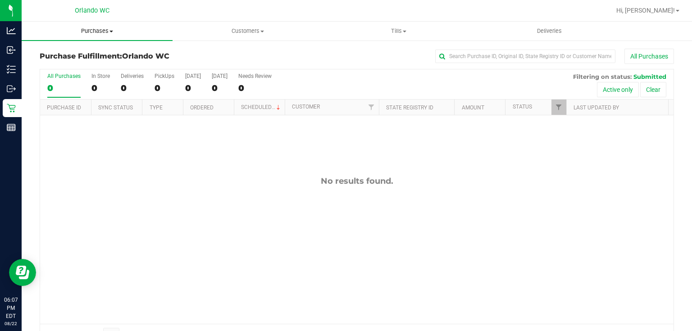
click at [105, 30] on span "Purchases" at bounding box center [97, 31] width 151 height 8
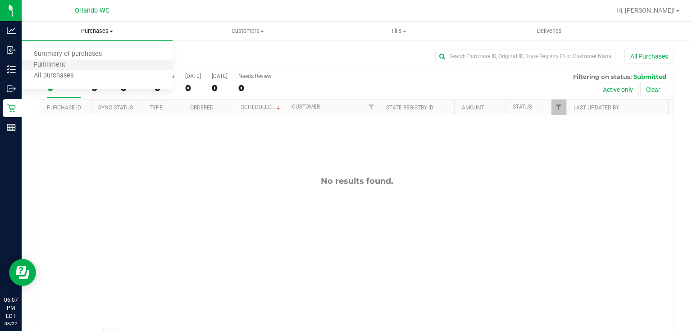
click at [86, 68] on li "Fulfillment" at bounding box center [97, 65] width 151 height 11
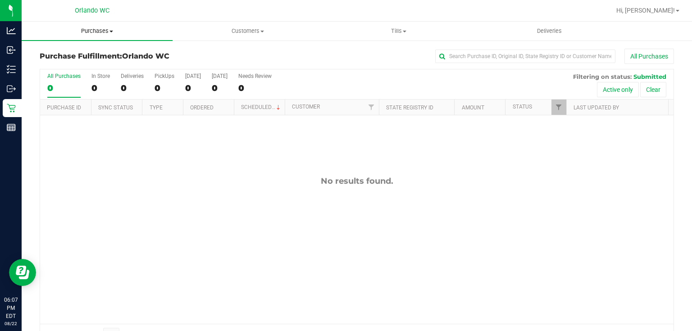
click at [95, 30] on span "Purchases" at bounding box center [97, 31] width 151 height 8
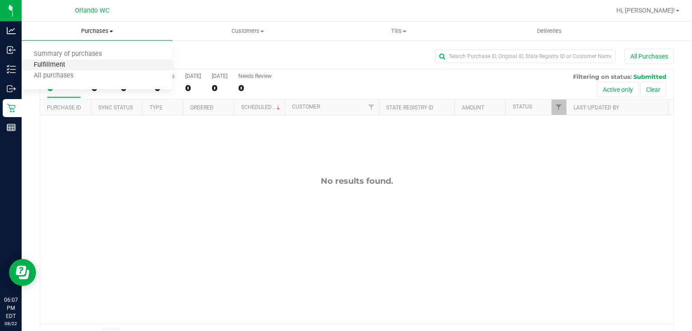
click at [71, 68] on span "Fulfillment" at bounding box center [50, 65] width 56 height 8
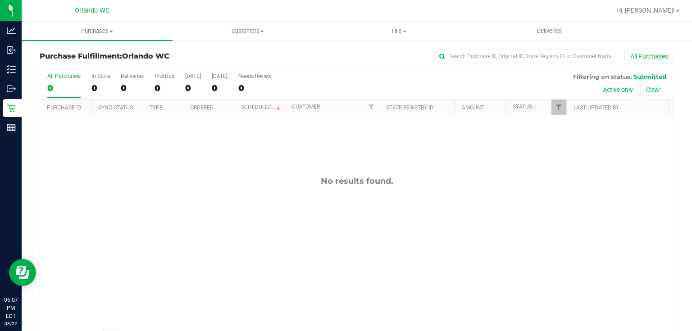
click at [177, 190] on div "No results found." at bounding box center [356, 249] width 633 height 269
click at [91, 28] on span "Purchases" at bounding box center [97, 31] width 151 height 8
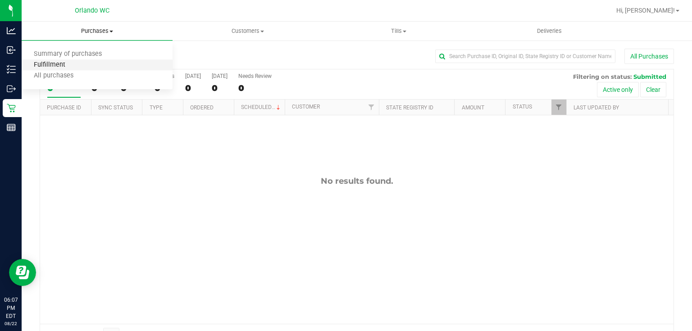
click at [71, 68] on span "Fulfillment" at bounding box center [50, 65] width 56 height 8
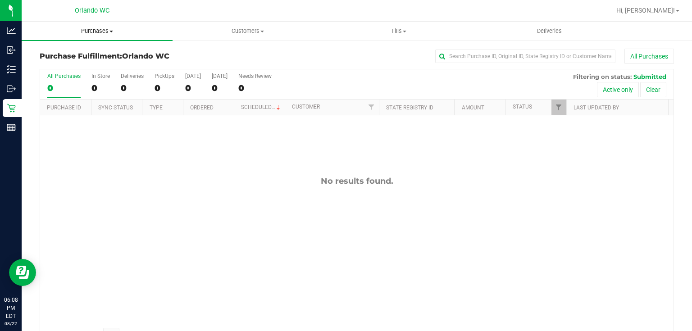
click at [105, 31] on span "Purchases" at bounding box center [97, 31] width 151 height 8
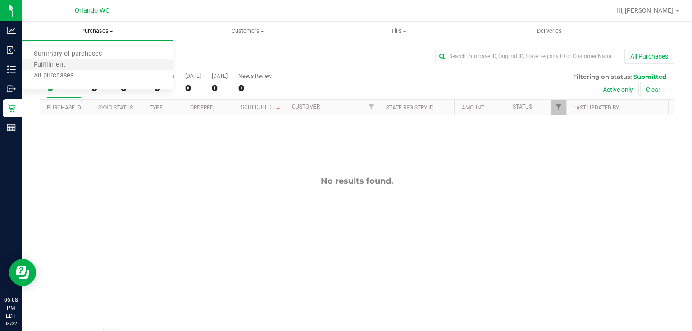
click at [85, 65] on li "Fulfillment" at bounding box center [97, 65] width 151 height 11
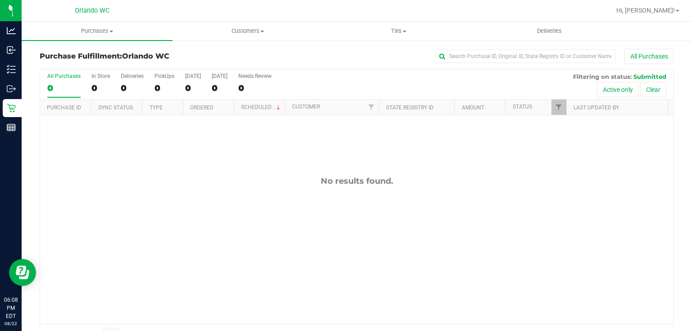
click at [191, 179] on div "No results found." at bounding box center [356, 181] width 633 height 10
click at [95, 28] on span "Purchases" at bounding box center [97, 31] width 151 height 8
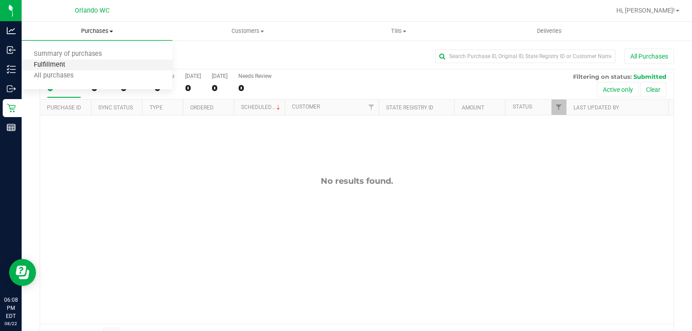
click at [70, 64] on span "Fulfillment" at bounding box center [50, 65] width 56 height 8
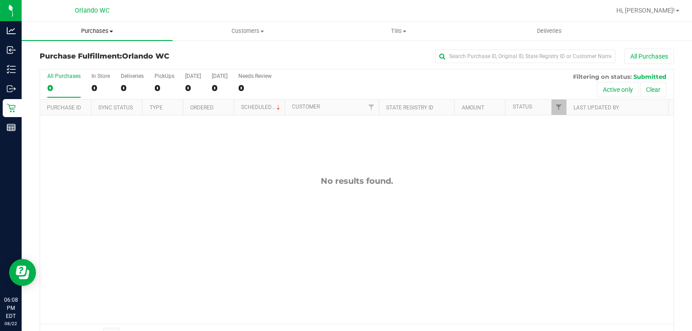
click at [99, 31] on span "Purchases" at bounding box center [97, 31] width 151 height 8
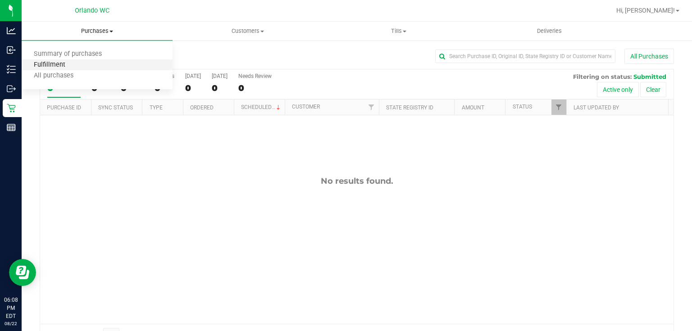
click at [72, 68] on span "Fulfillment" at bounding box center [50, 65] width 56 height 8
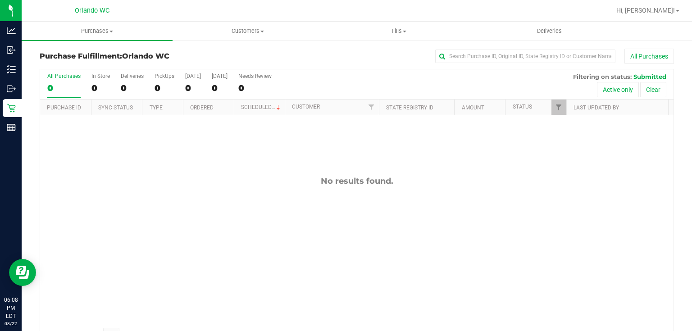
click at [198, 196] on div "No results found." at bounding box center [356, 249] width 633 height 269
click at [102, 31] on span "Purchases" at bounding box center [97, 31] width 151 height 8
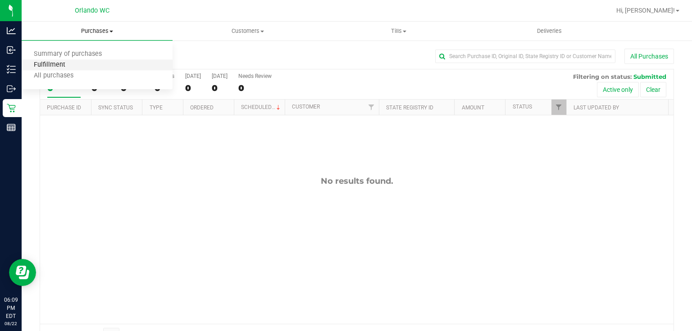
click at [67, 63] on span "Fulfillment" at bounding box center [50, 65] width 56 height 8
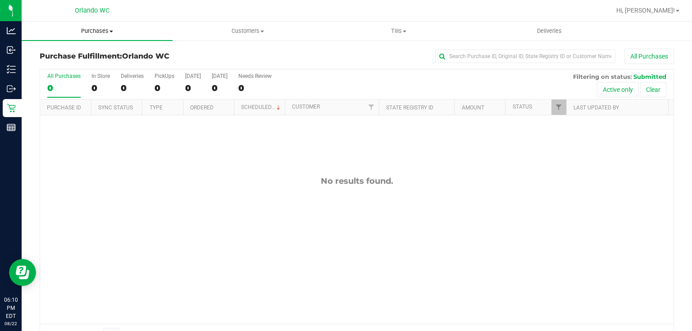
click at [99, 29] on span "Purchases" at bounding box center [97, 31] width 151 height 8
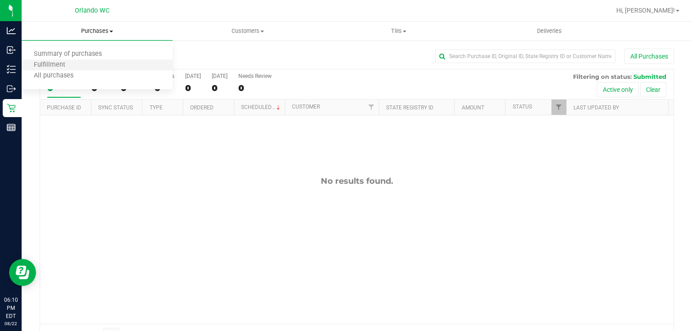
click at [81, 65] on li "Fulfillment" at bounding box center [97, 65] width 151 height 11
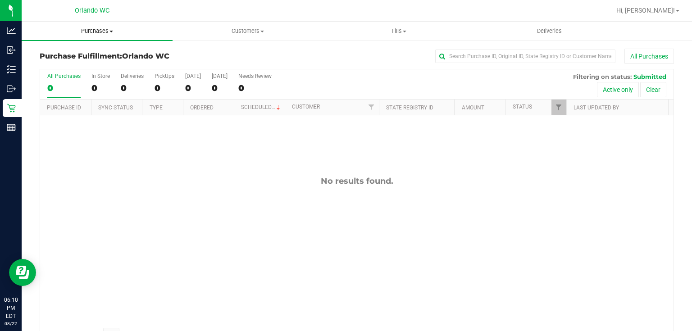
click at [92, 29] on span "Purchases" at bounding box center [97, 31] width 151 height 8
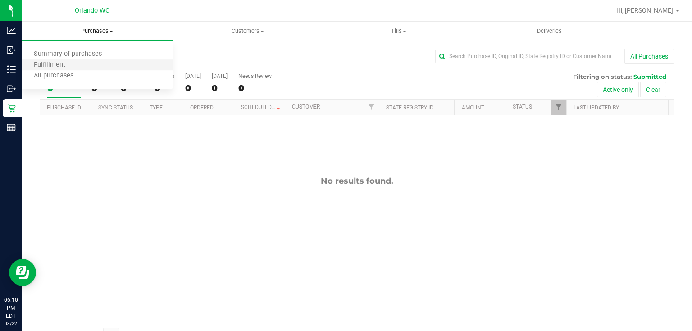
click at [79, 63] on li "Fulfillment" at bounding box center [97, 65] width 151 height 11
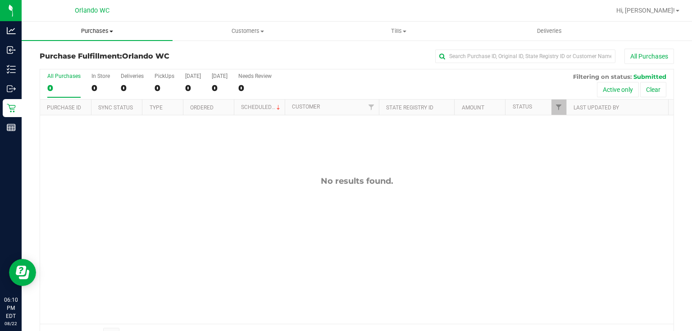
click at [99, 31] on span "Purchases" at bounding box center [97, 31] width 151 height 8
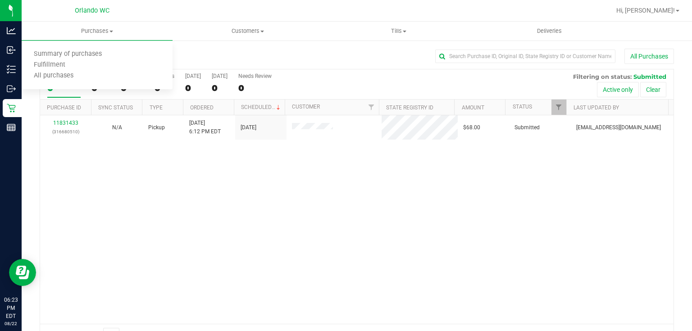
click at [280, 324] on div "Page 1 of 1 1 - 1 of 1 items" at bounding box center [356, 335] width 633 height 22
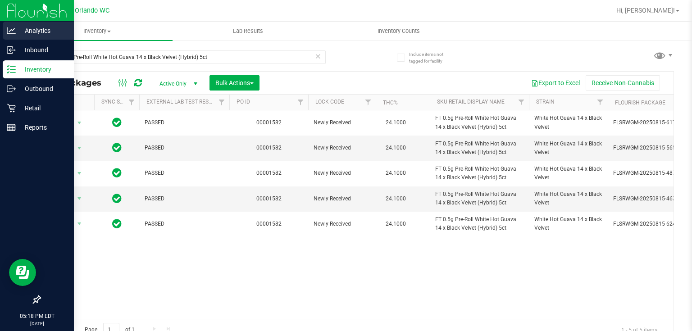
drag, startPoint x: 88, startPoint y: 49, endPoint x: 0, endPoint y: 38, distance: 88.9
click at [0, 38] on div "Analytics Inbound Inventory Outbound Retail Reports 05:18 PM EDT [DATE] 08/22 O…" at bounding box center [346, 165] width 692 height 331
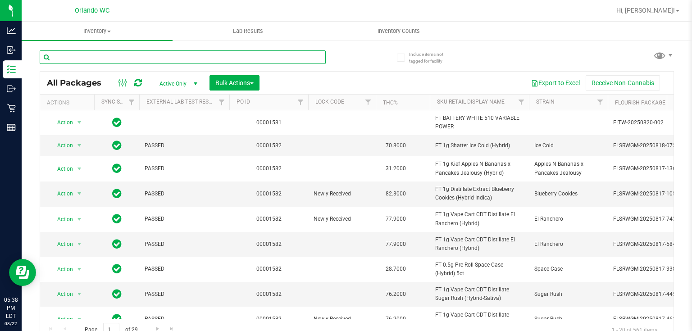
click at [96, 53] on input "text" at bounding box center [183, 57] width 286 height 14
paste input "FT 3.5g Cannabis Flower PB & Smelly (Hybrid)"
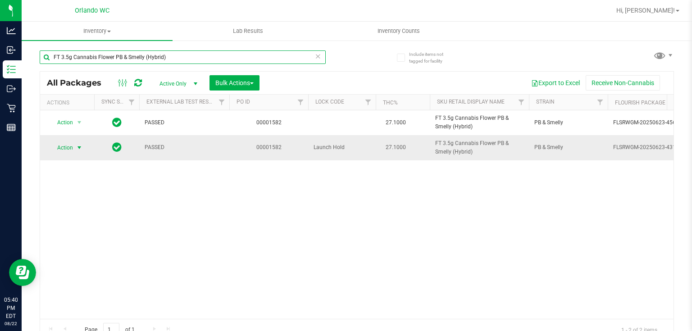
type input "FT 3.5g Cannabis Flower PB & Smelly (Hybrid)"
click at [79, 146] on span "select" at bounding box center [79, 147] width 7 height 7
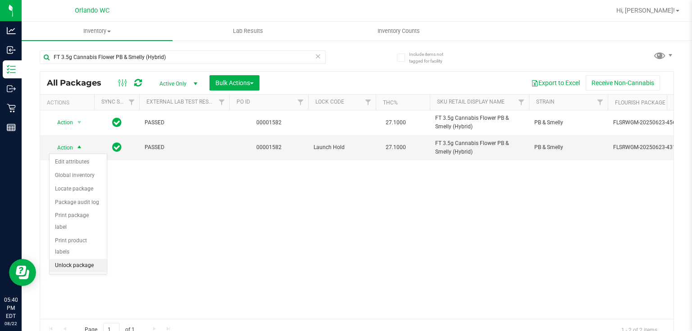
click at [77, 259] on li "Unlock package" at bounding box center [78, 266] width 57 height 14
